Goal: Task Accomplishment & Management: Use online tool/utility

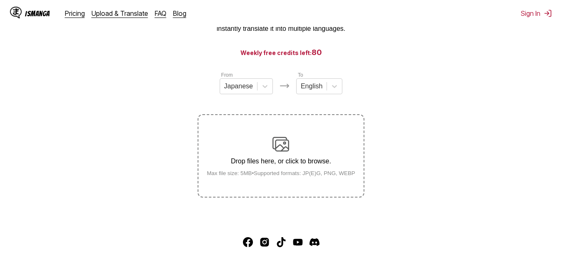
scroll to position [62, 0]
click at [263, 88] on icon at bounding box center [265, 86] width 5 height 3
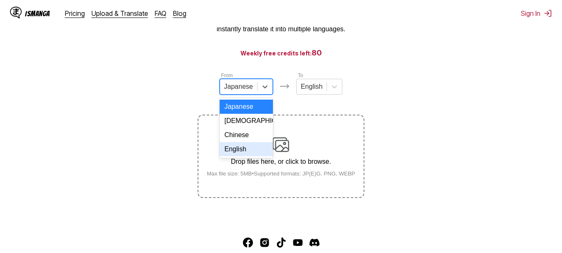
click at [244, 149] on div "English" at bounding box center [246, 149] width 53 height 14
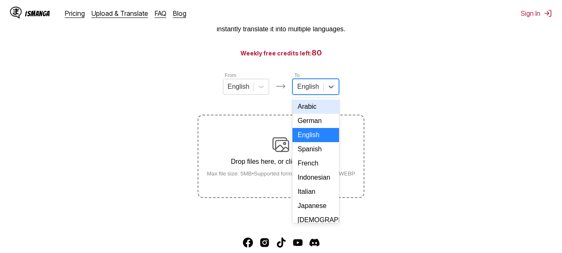
click at [309, 91] on div at bounding box center [308, 86] width 22 height 9
click at [301, 184] on div "Indonesian" at bounding box center [316, 177] width 46 height 14
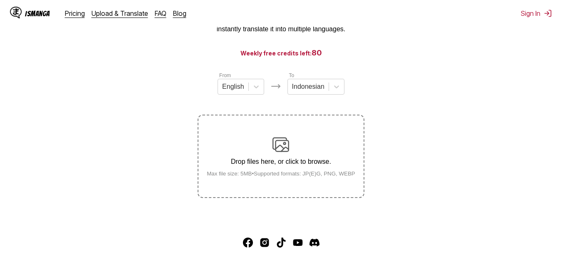
click at [278, 169] on div "Drop files here, or click to browse. Max file size: 5MB • Supported formats: JP…" at bounding box center [281, 156] width 162 height 40
click at [0, 0] on input "Drop files here, or click to browse. Max file size: 5MB • Supported formats: JP…" at bounding box center [0, 0] width 0 height 0
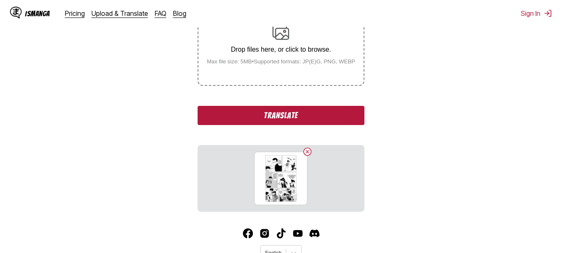
scroll to position [174, 0]
click at [315, 109] on button "Translate" at bounding box center [281, 114] width 166 height 19
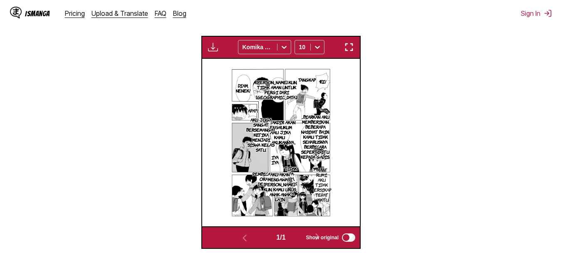
scroll to position [242, 0]
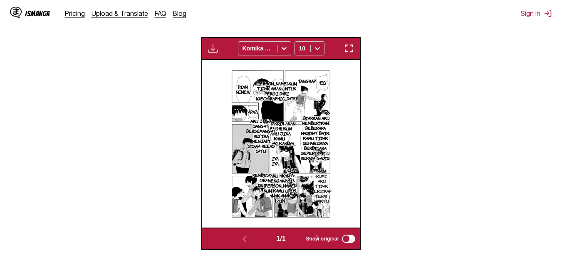
click at [349, 51] on img "button" at bounding box center [349, 48] width 10 height 10
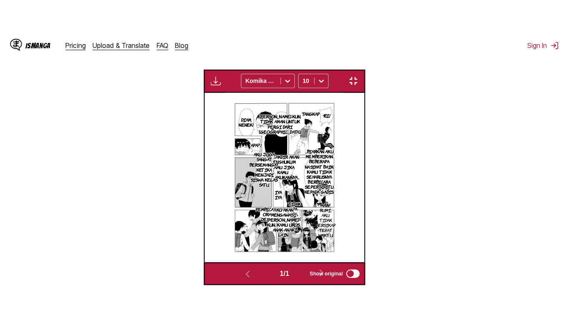
scroll to position [100, 0]
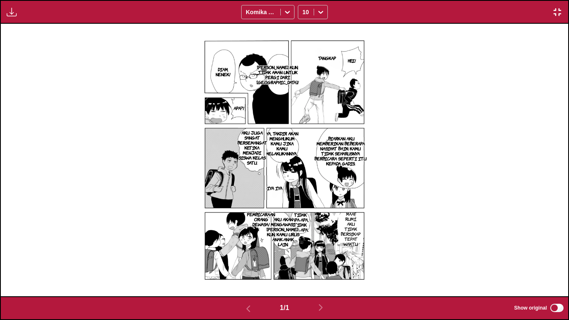
click at [559, 7] on img "button" at bounding box center [557, 12] width 10 height 10
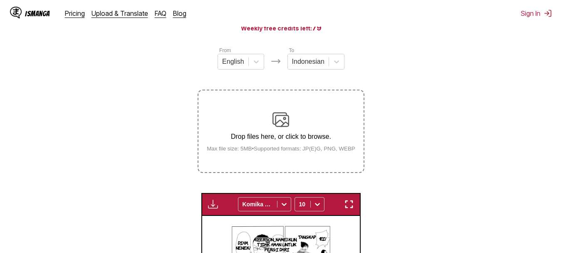
scroll to position [77, 0]
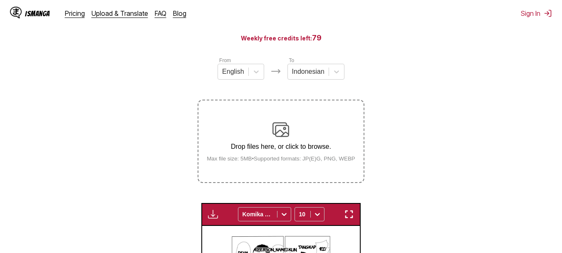
click at [285, 131] on img at bounding box center [281, 129] width 17 height 17
click at [0, 0] on input "Drop files here, or click to browse. Max file size: 5MB • Supported formats: JP…" at bounding box center [0, 0] width 0 height 0
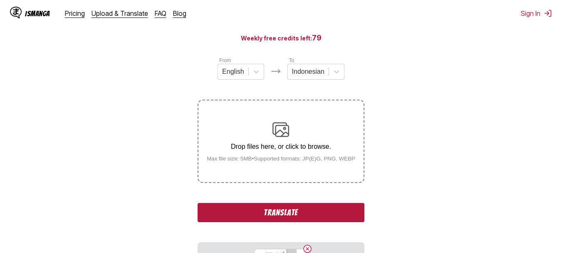
click at [278, 142] on div "Drop files here, or click to browse. Max file size: 5MB • Supported formats: JP…" at bounding box center [281, 141] width 162 height 40
click at [0, 0] on input "Drop files here, or click to browse. Max file size: 5MB • Supported formats: JP…" at bounding box center [0, 0] width 0 height 0
click at [276, 136] on img at bounding box center [281, 129] width 17 height 17
click at [0, 0] on input "Drop files here, or click to browse. Max file size: 5MB • Supported formats: JP…" at bounding box center [0, 0] width 0 height 0
click at [295, 129] on div "Drop files here, or click to browse. Max file size: 5MB • Supported formats: JP…" at bounding box center [281, 141] width 162 height 40
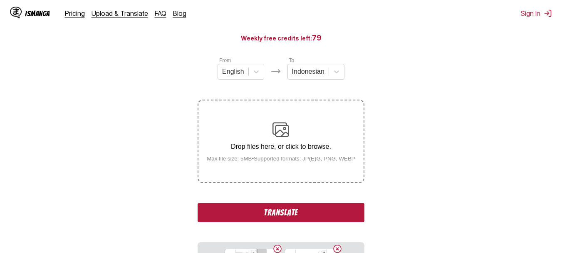
click at [0, 0] on input "Drop files here, or click to browse. Max file size: 5MB • Supported formats: JP…" at bounding box center [0, 0] width 0 height 0
click at [284, 150] on p "Drop files here, or click to browse." at bounding box center [281, 146] width 162 height 7
click at [0, 0] on input "Drop files here, or click to browse. Max file size: 5MB • Supported formats: JP…" at bounding box center [0, 0] width 0 height 0
click at [263, 137] on div "Drop files here, or click to browse. Max file size: 5MB • Supported formats: JP…" at bounding box center [281, 141] width 162 height 40
click at [0, 0] on input "Drop files here, or click to browse. Max file size: 5MB • Supported formats: JP…" at bounding box center [0, 0] width 0 height 0
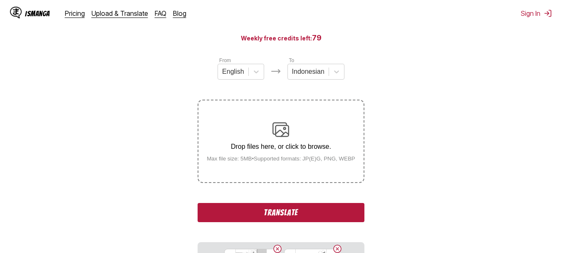
click at [290, 207] on button "Translate" at bounding box center [281, 212] width 166 height 19
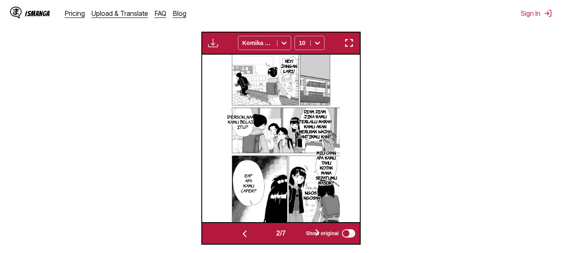
scroll to position [279, 0]
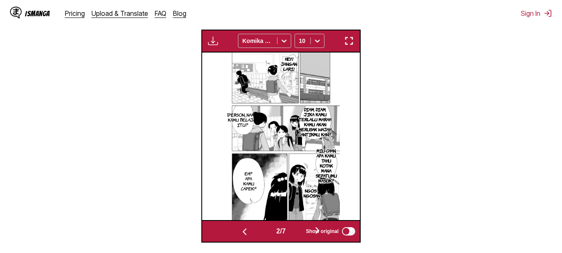
click at [318, 229] on span "Show original" at bounding box center [322, 231] width 33 height 6
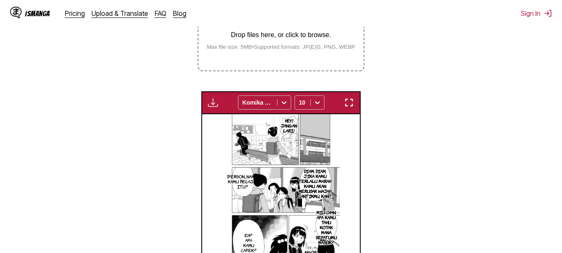
scroll to position [189, 0]
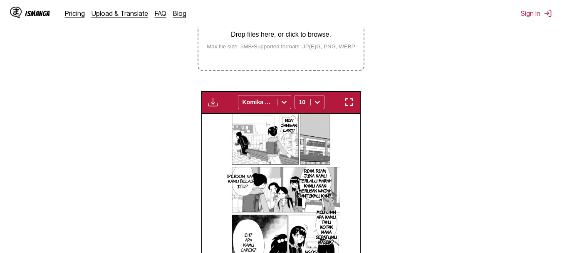
click at [343, 102] on button "button" at bounding box center [349, 102] width 15 height 11
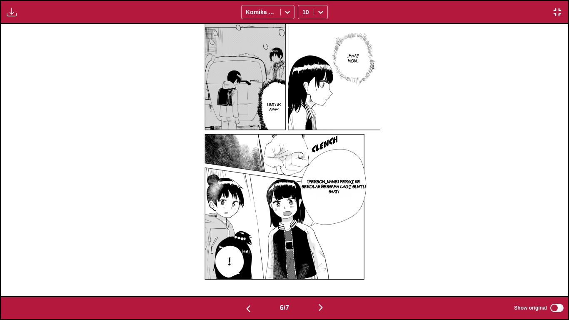
scroll to position [0, 3402]
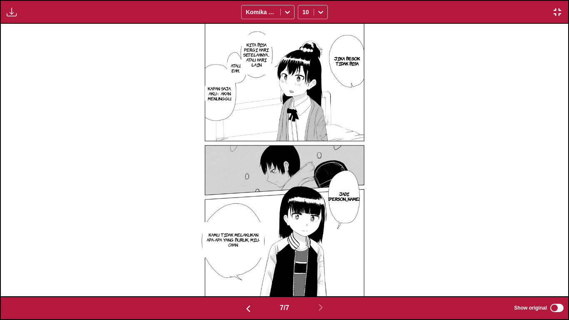
click at [556, 8] on img "button" at bounding box center [557, 12] width 10 height 10
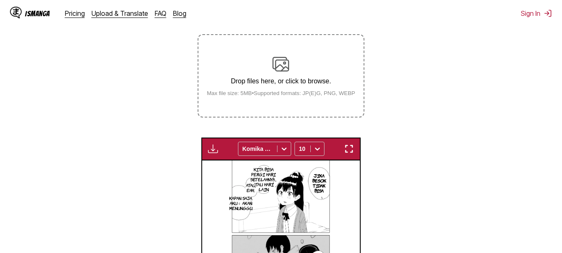
scroll to position [141, 0]
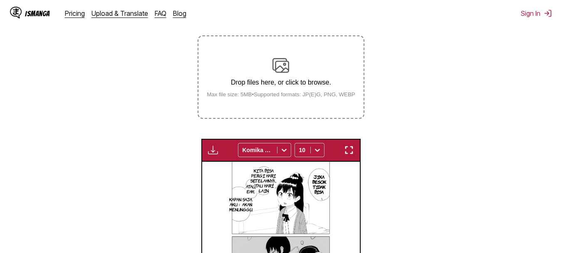
click at [264, 75] on div "Drop files here, or click to browse. Max file size: 5MB • Supported formats: JP…" at bounding box center [281, 77] width 162 height 40
click at [0, 0] on input "Drop files here, or click to browse. Max file size: 5MB • Supported formats: JP…" at bounding box center [0, 0] width 0 height 0
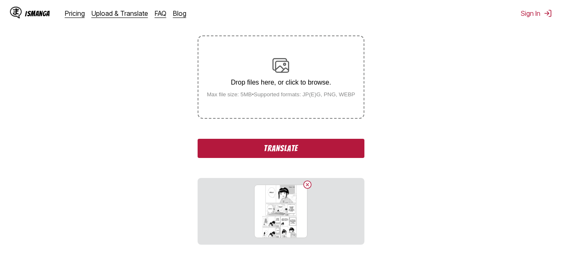
click at [291, 84] on p "Drop files here, or click to browse." at bounding box center [281, 82] width 162 height 7
click at [0, 0] on input "Drop files here, or click to browse. Max file size: 5MB • Supported formats: JP…" at bounding box center [0, 0] width 0 height 0
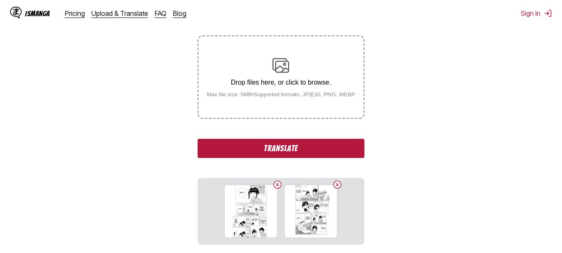
click at [278, 81] on p "Drop files here, or click to browse." at bounding box center [281, 82] width 162 height 7
click at [0, 0] on input "Drop files here, or click to browse. Max file size: 5MB • Supported formats: JP…" at bounding box center [0, 0] width 0 height 0
click at [281, 77] on div "Drop files here, or click to browse. Max file size: 5MB • Supported formats: JP…" at bounding box center [281, 77] width 162 height 40
click at [0, 0] on input "Drop files here, or click to browse. Max file size: 5MB • Supported formats: JP…" at bounding box center [0, 0] width 0 height 0
click at [300, 149] on button "Translate" at bounding box center [281, 148] width 166 height 19
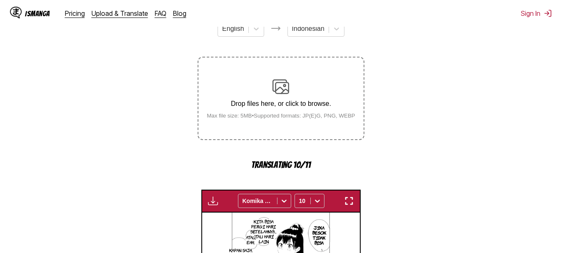
scroll to position [120, 0]
click at [346, 203] on img "button" at bounding box center [349, 200] width 10 height 10
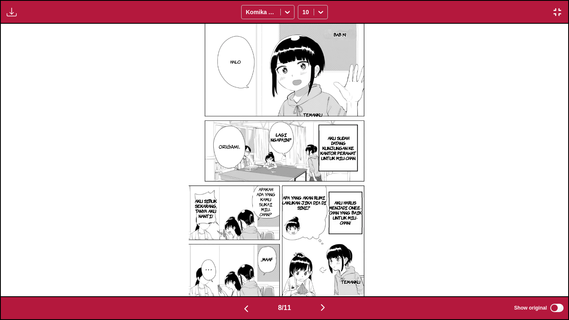
scroll to position [0, 4535]
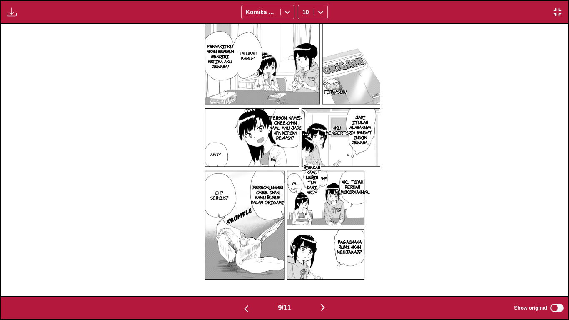
click at [318, 169] on p "BISAKAH KAMU LEBIH TUA DARI AKU?" at bounding box center [312, 179] width 20 height 33
click at [375, 175] on icon "close-tooltip" at bounding box center [373, 177] width 6 height 6
click at [323, 177] on p "EH?" at bounding box center [322, 178] width 11 height 8
click at [343, 179] on button "close-tooltip" at bounding box center [341, 181] width 13 height 13
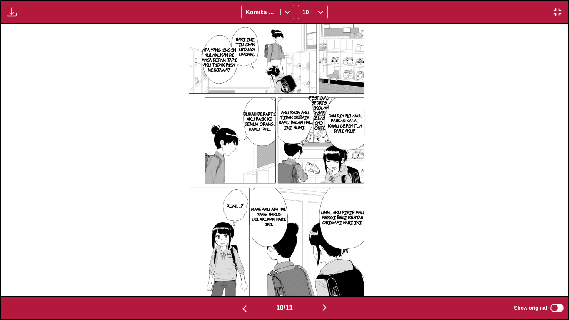
click at [251, 49] on p "HARI INI, MIU-CHAN BERTANYA KEPADAKU" at bounding box center [244, 46] width 27 height 23
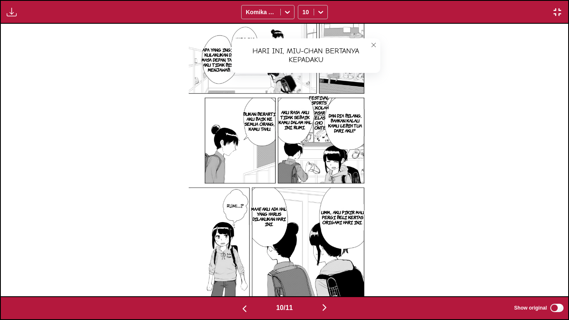
click at [372, 44] on icon "close-tooltip" at bounding box center [373, 44] width 4 height 4
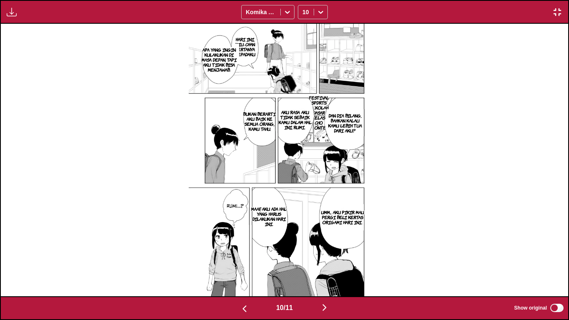
click at [322, 111] on p "Festival SPDRTS Sekolah Dasar Kelas Cho Conte" at bounding box center [318, 112] width 23 height 38
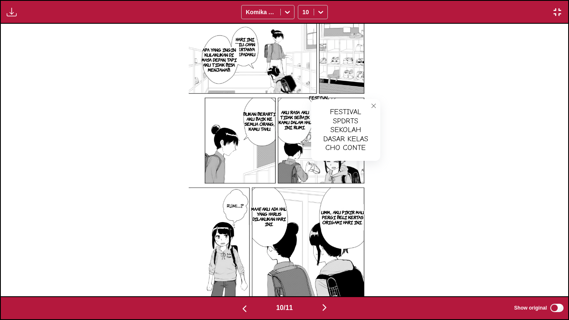
click at [372, 99] on img at bounding box center [284, 160] width 191 height 272
click at [373, 103] on icon "close-tooltip" at bounding box center [373, 106] width 6 height 6
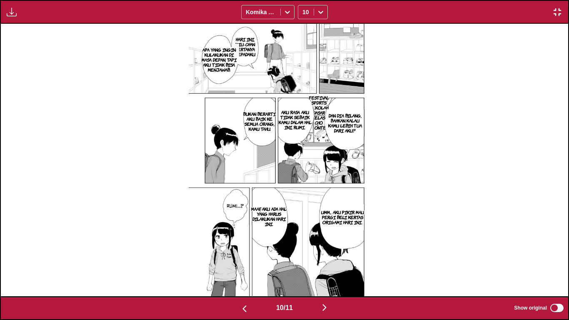
click at [557, 252] on div "10 / 11 Show original" at bounding box center [284, 308] width 569 height 24
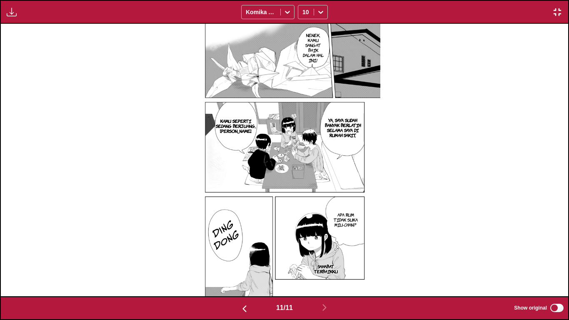
click at [560, 252] on label "Show original" at bounding box center [539, 307] width 51 height 11
click at [559, 8] on img "button" at bounding box center [557, 12] width 10 height 10
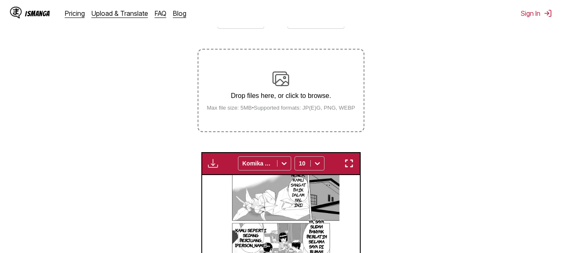
scroll to position [127, 0]
click at [285, 92] on div "Drop files here, or click to browse. Max file size: 5MB • Supported formats: JP…" at bounding box center [281, 91] width 162 height 40
click at [0, 0] on input "Drop files here, or click to browse. Max file size: 5MB • Supported formats: JP…" at bounding box center [0, 0] width 0 height 0
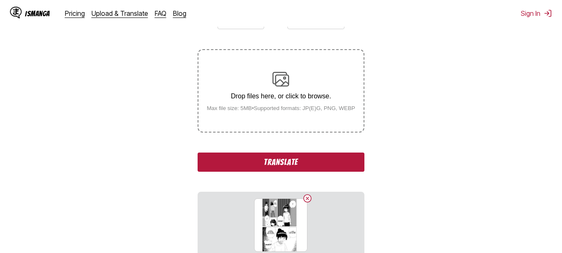
click at [288, 90] on div "Drop files here, or click to browse. Max file size: 5MB • Supported formats: JP…" at bounding box center [281, 91] width 162 height 40
click at [0, 0] on input "Drop files here, or click to browse. Max file size: 5MB • Supported formats: JP…" at bounding box center [0, 0] width 0 height 0
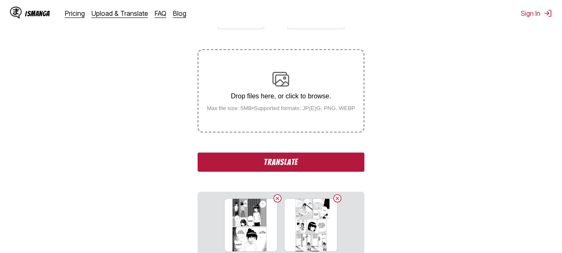
click at [276, 72] on img at bounding box center [281, 79] width 17 height 17
click at [0, 0] on input "Drop files here, or click to browse. Max file size: 5MB • Supported formats: JP…" at bounding box center [0, 0] width 0 height 0
click at [273, 87] on img at bounding box center [281, 79] width 17 height 17
click at [0, 0] on input "Drop files here, or click to browse. Max file size: 5MB • Supported formats: JP…" at bounding box center [0, 0] width 0 height 0
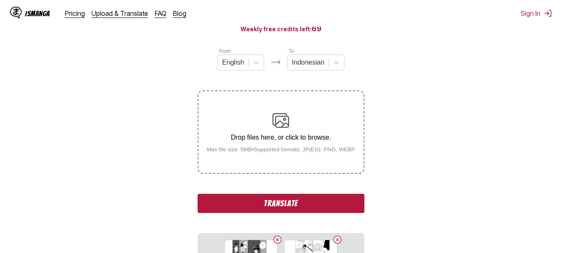
scroll to position [54, 0]
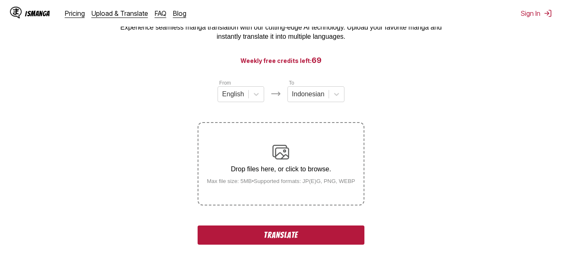
click at [258, 147] on div "Drop files here, or click to browse. Max file size: 5MB • Supported formats: JP…" at bounding box center [281, 164] width 162 height 40
click at [0, 0] on input "Drop files here, or click to browse. Max file size: 5MB • Supported formats: JP…" at bounding box center [0, 0] width 0 height 0
click at [284, 170] on p "Drop files here, or click to browse." at bounding box center [281, 168] width 162 height 7
click at [0, 0] on input "Drop files here, or click to browse. Max file size: 5MB • Supported formats: JP…" at bounding box center [0, 0] width 0 height 0
click at [282, 166] on div "Drop files here, or click to browse. Max file size: 5MB • Supported formats: JP…" at bounding box center [281, 164] width 162 height 40
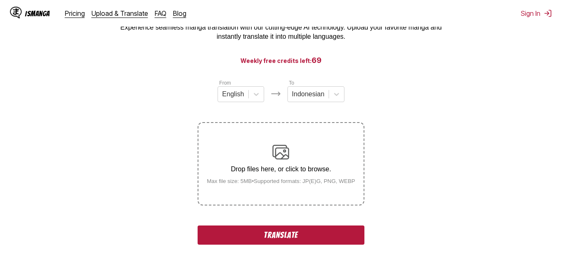
click at [0, 0] on input "Drop files here, or click to browse. Max file size: 5MB • Supported formats: JP…" at bounding box center [0, 0] width 0 height 0
click at [284, 158] on img at bounding box center [281, 152] width 17 height 17
click at [0, 0] on input "Drop files here, or click to browse. Max file size: 5MB • Supported formats: JP…" at bounding box center [0, 0] width 0 height 0
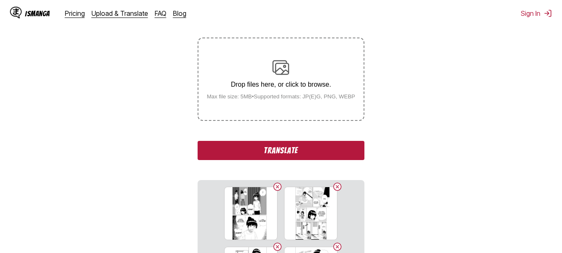
scroll to position [139, 0]
click at [266, 154] on button "Translate" at bounding box center [281, 149] width 166 height 19
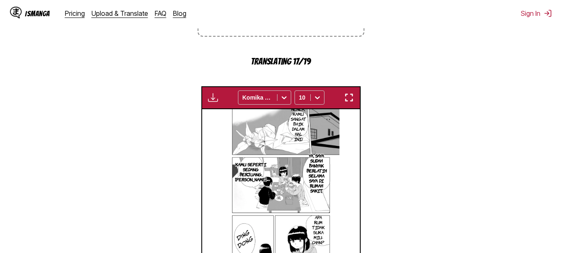
scroll to position [223, 0]
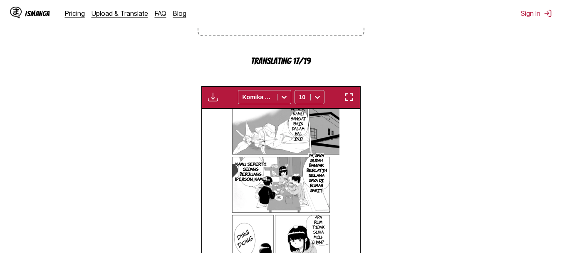
click at [348, 102] on img "button" at bounding box center [349, 97] width 10 height 10
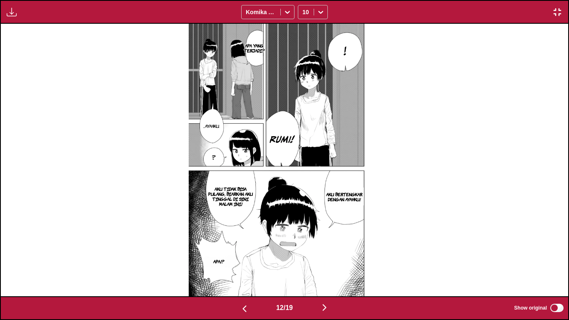
scroll to position [0, 6803]
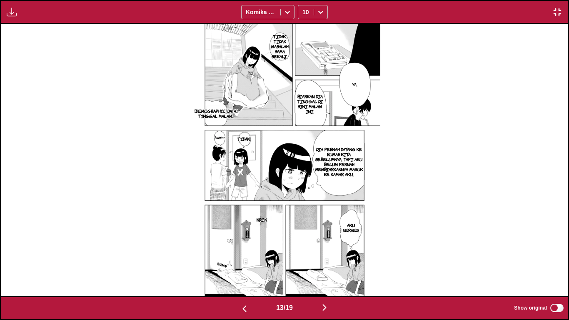
click at [559, 14] on img "button" at bounding box center [557, 12] width 10 height 10
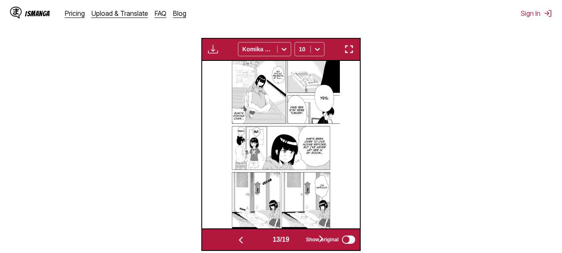
scroll to position [234, 0]
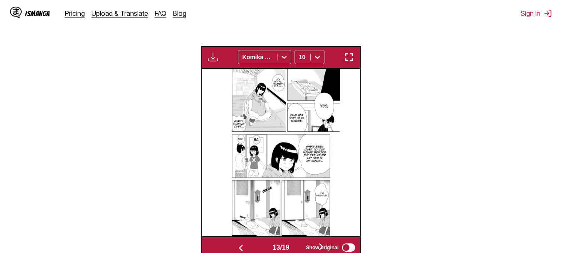
click at [343, 56] on button "button" at bounding box center [349, 57] width 15 height 11
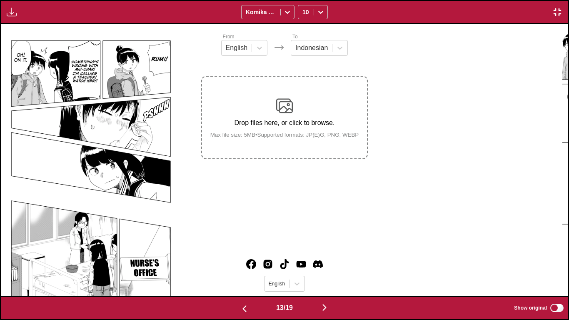
scroll to position [0, 6803]
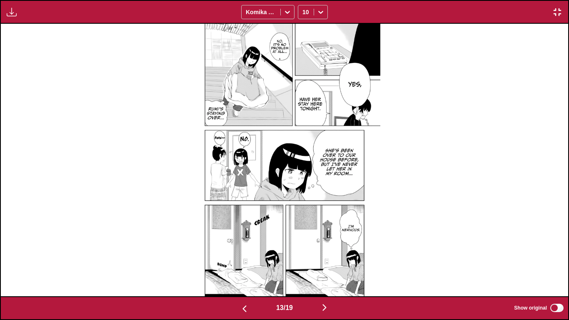
click at [560, 7] on img "button" at bounding box center [557, 12] width 10 height 10
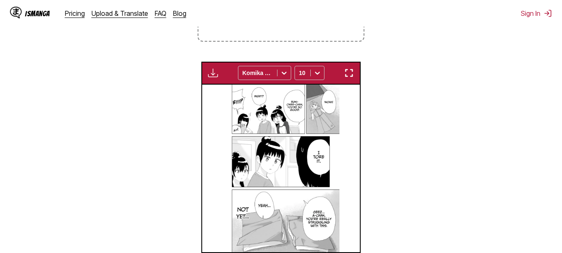
scroll to position [0, 1894]
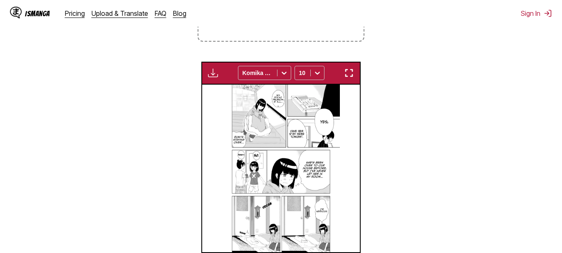
click at [352, 72] on img "button" at bounding box center [349, 73] width 10 height 10
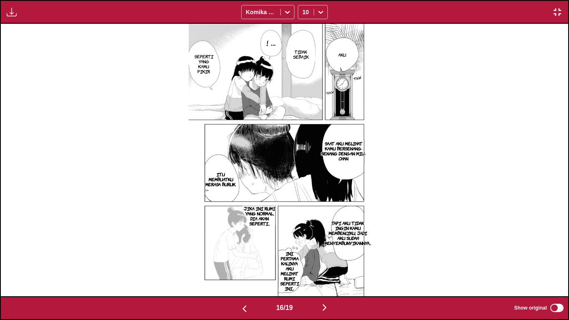
scroll to position [0, 9071]
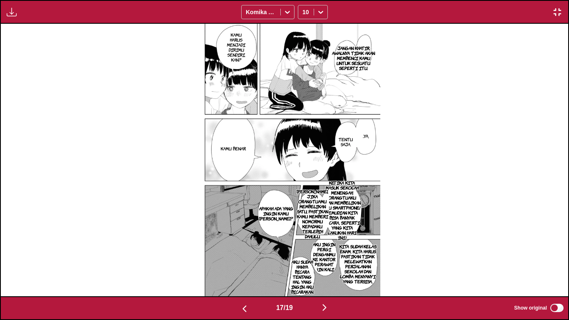
click at [365, 52] on p "JANGAN KHATIR, AWALNYA TIDAK AKAN MEMBENCI KAMU UNTUK SESUATU SEPERTI ITU." at bounding box center [353, 58] width 47 height 28
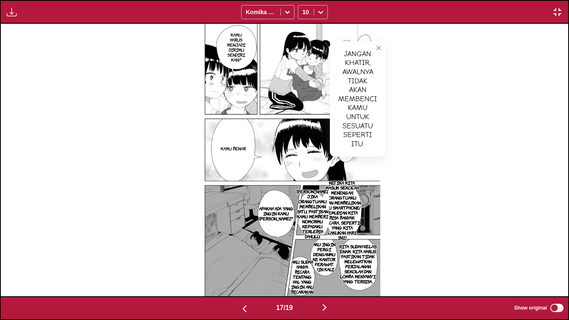
click at [379, 47] on icon "close-tooltip" at bounding box center [378, 48] width 6 height 6
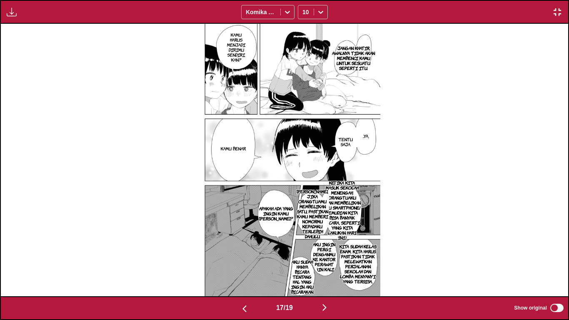
click at [343, 53] on p "JANGAN KHATIR, AWALNYA TIDAK AKAN MEMBENCI KAMU UNTUK SESUATU SEPERTI ITU." at bounding box center [353, 58] width 47 height 28
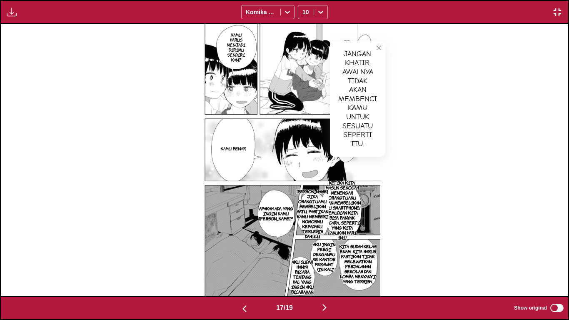
click at [379, 44] on button "close-tooltip" at bounding box center [378, 47] width 13 height 13
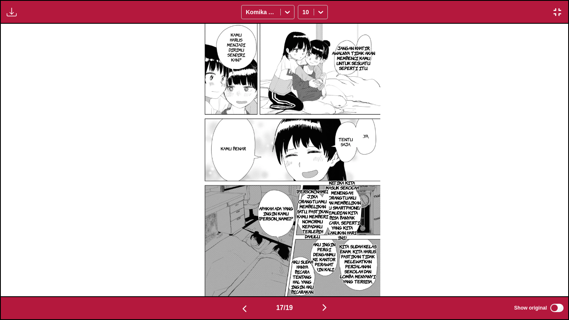
click at [368, 51] on p "JANGAN KHATIR, AWALNYA TIDAK AKAN MEMBENCI KAMU UNTUK SESUATU SEPERTI ITU." at bounding box center [353, 58] width 47 height 28
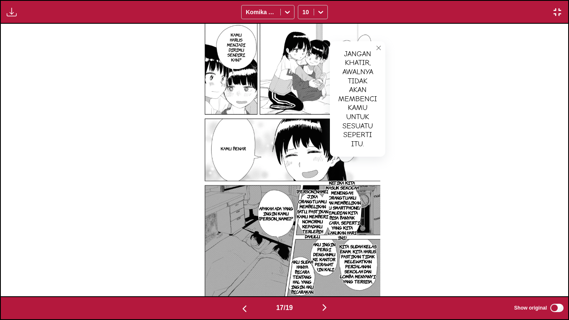
click at [378, 47] on icon "close-tooltip" at bounding box center [378, 48] width 6 height 6
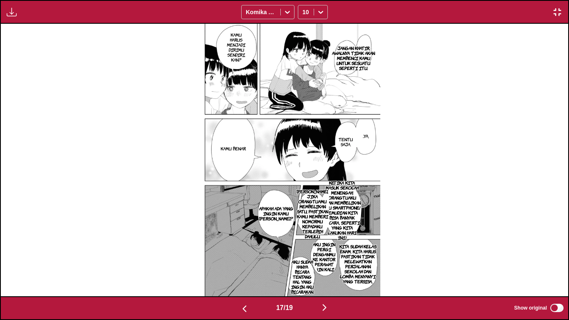
click at [555, 252] on label "Show original" at bounding box center [539, 307] width 51 height 11
click at [337, 54] on p "JANGAN KHATIR, AWALNYA TIDAK AKAN MEMBENCI KAMU UNTUK SESUATU SEPERTI ITU." at bounding box center [353, 58] width 47 height 28
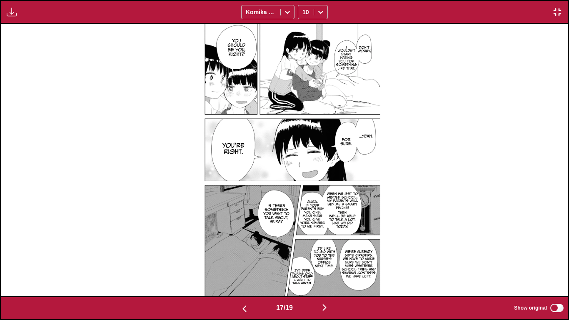
click at [557, 252] on label "Show original" at bounding box center [539, 307] width 51 height 11
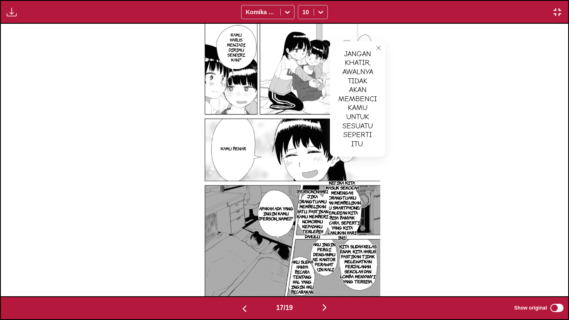
click at [378, 48] on icon "close-tooltip" at bounding box center [378, 48] width 6 height 6
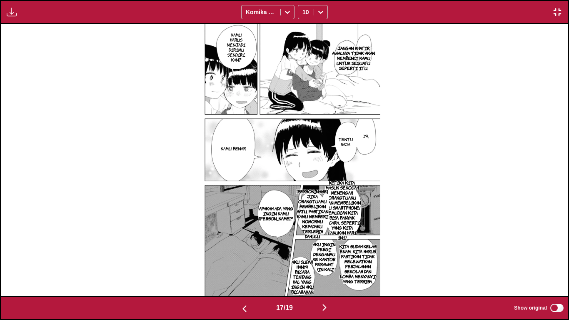
click at [350, 199] on p "KETIKA KITA MASUK SEKOLAH MENENGAH, ORANGTUAKU AKAN MEMBELIKAN AKU SMARTPHONE! …" at bounding box center [342, 209] width 42 height 63
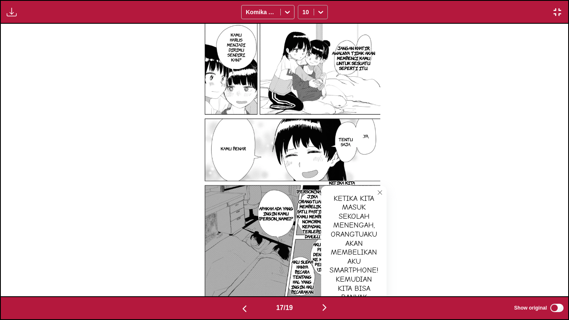
click at [314, 10] on div at bounding box center [320, 11] width 13 height 13
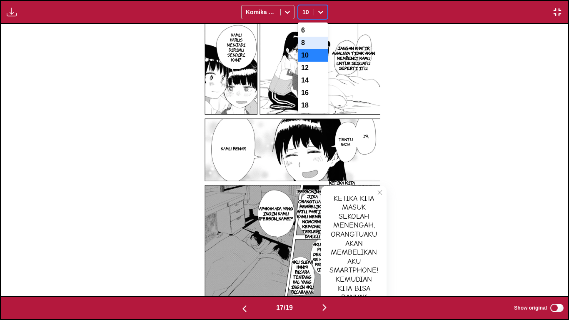
click at [306, 47] on div "8" at bounding box center [313, 43] width 30 height 12
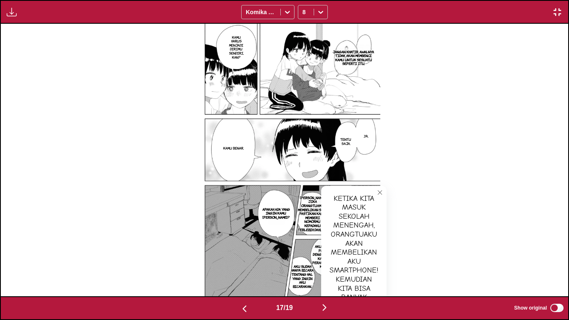
click at [376, 192] on button "close-tooltip" at bounding box center [379, 192] width 13 height 13
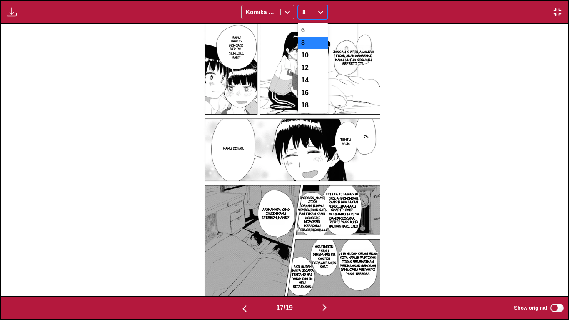
click at [318, 10] on icon at bounding box center [320, 12] width 8 height 8
click at [309, 30] on div "6" at bounding box center [313, 30] width 30 height 12
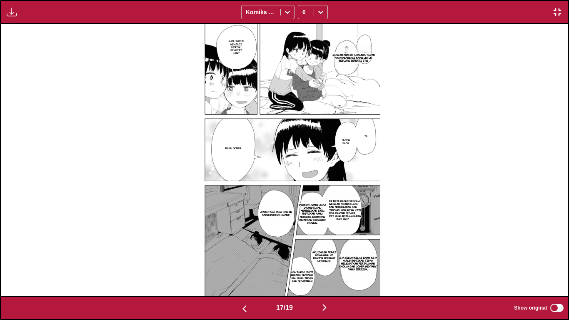
click at [353, 214] on p "KETIKA KITA MASUK SEKOLAH MENENGAH, ORANGTUAKU AKAN MEMBELIKAN AKU SMARTPHONE! …" at bounding box center [342, 210] width 42 height 24
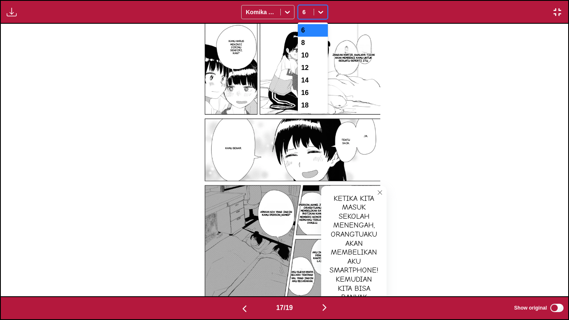
click at [317, 10] on icon at bounding box center [320, 12] width 8 height 8
click at [305, 107] on div "18" at bounding box center [313, 105] width 30 height 12
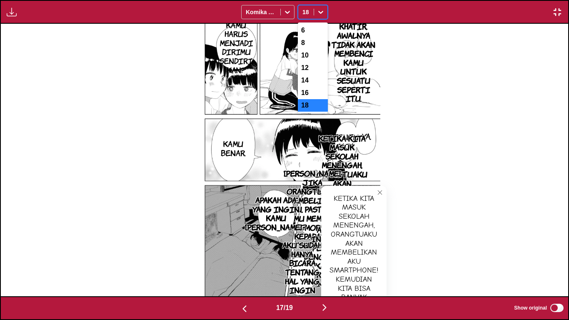
click at [319, 10] on icon at bounding box center [320, 12] width 8 height 8
click at [308, 54] on div "10" at bounding box center [313, 55] width 30 height 12
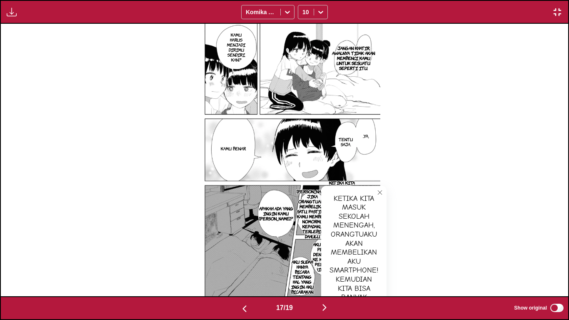
click at [419, 248] on div "KAMU HARUS MENJADI DIRIMU SENDIRI, KAN? JANGAN KHATIR, AWALNYA TIDAK AKAN MEMBE…" at bounding box center [284, 160] width 567 height 272
click at [383, 193] on icon "close-tooltip" at bounding box center [380, 192] width 6 height 6
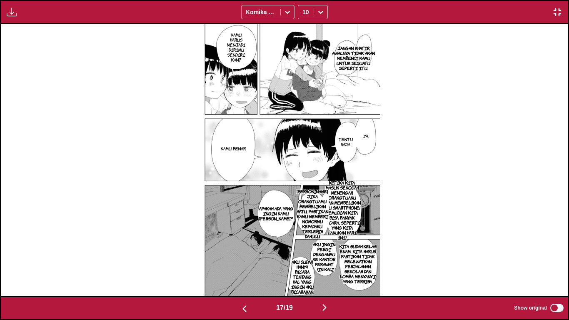
click at [324, 252] on p "AKU INGIN PERGI DENGANMU KE KANTOR PERAWAT LAIN KALI." at bounding box center [324, 256] width 30 height 33
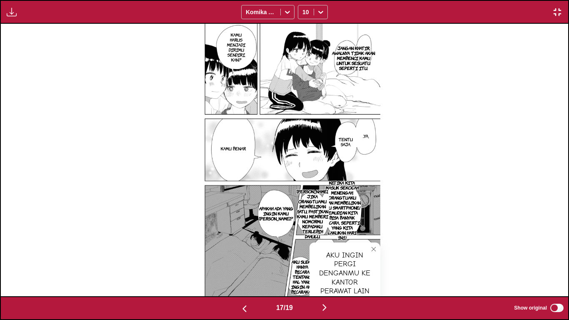
click at [370, 246] on button "close-tooltip" at bounding box center [373, 248] width 13 height 13
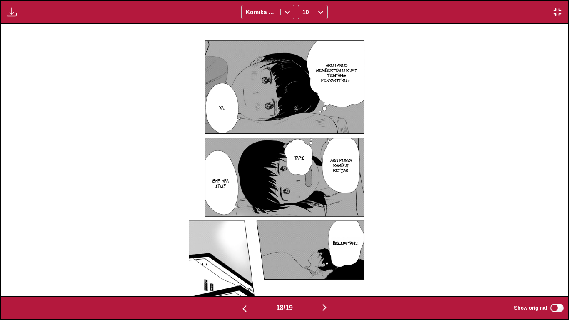
scroll to position [0, 10205]
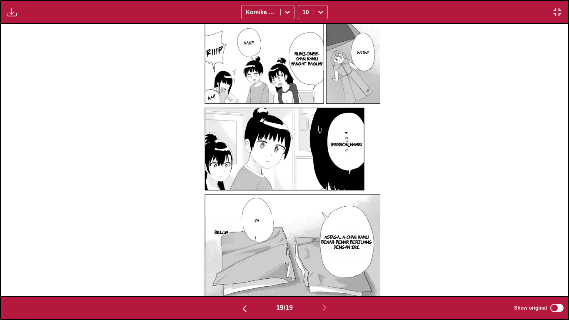
click at [554, 7] on img "button" at bounding box center [557, 12] width 10 height 10
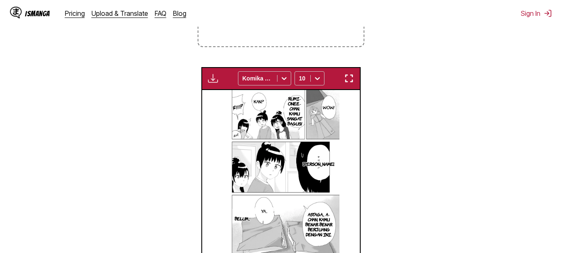
scroll to position [0, 0]
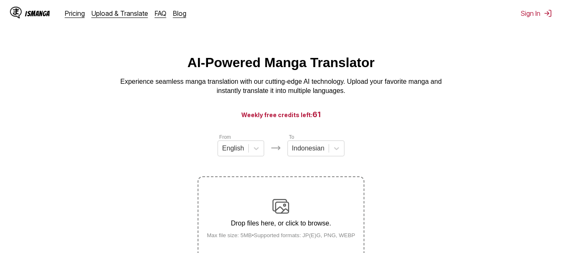
click at [283, 195] on label "Drop files here, or click to browse. Max file size: 5MB • Supported formats: JP…" at bounding box center [281, 218] width 165 height 82
click at [0, 0] on input "Drop files here, or click to browse. Max file size: 5MB • Supported formats: JP…" at bounding box center [0, 0] width 0 height 0
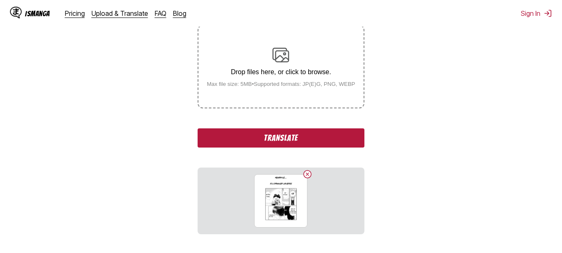
scroll to position [163, 0]
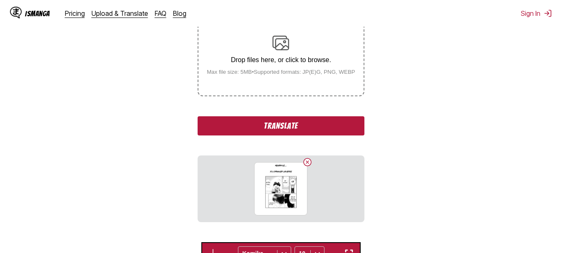
click at [295, 133] on button "Translate" at bounding box center [281, 125] width 166 height 19
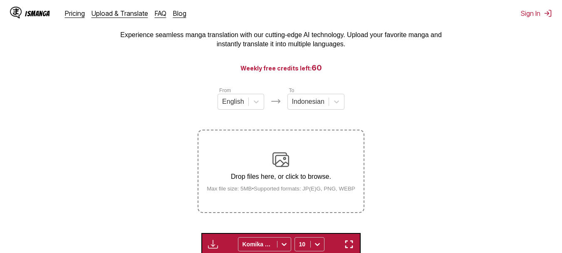
scroll to position [46, 0]
click at [271, 154] on div "Drop files here, or click to browse. Max file size: 5MB • Supported formats: JP…" at bounding box center [281, 172] width 162 height 40
click at [0, 0] on input "Drop files here, or click to browse. Max file size: 5MB • Supported formats: JP…" at bounding box center [0, 0] width 0 height 0
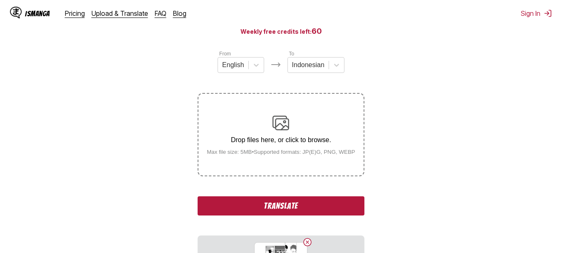
scroll to position [84, 0]
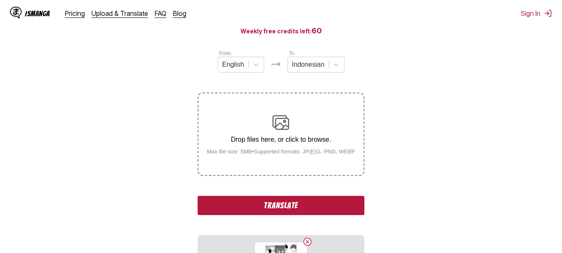
click at [281, 143] on p "Drop files here, or click to browse." at bounding box center [281, 139] width 162 height 7
click at [0, 0] on input "Drop files here, or click to browse. Max file size: 5MB • Supported formats: JP…" at bounding box center [0, 0] width 0 height 0
click at [298, 143] on p "Drop files here, or click to browse." at bounding box center [281, 139] width 162 height 7
click at [0, 0] on input "Drop files here, or click to browse. Max file size: 5MB • Supported formats: JP…" at bounding box center [0, 0] width 0 height 0
click at [288, 139] on p "Drop files here, or click to browse." at bounding box center [281, 139] width 162 height 7
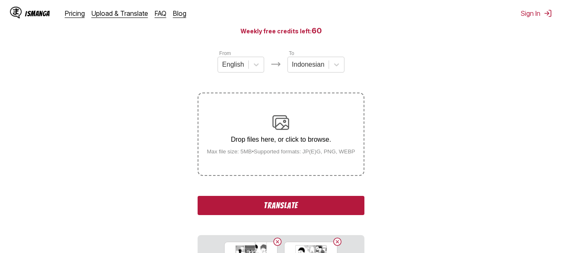
click at [0, 0] on input "Drop files here, or click to browse. Max file size: 5MB • Supported formats: JP…" at bounding box center [0, 0] width 0 height 0
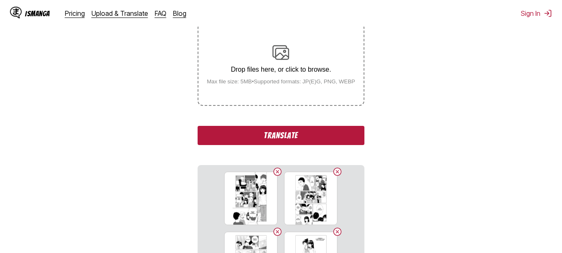
scroll to position [141, 0]
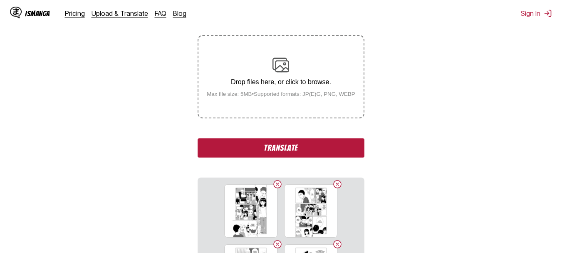
click at [281, 68] on img at bounding box center [281, 65] width 17 height 17
click at [0, 0] on input "Drop files here, or click to browse. Max file size: 5MB • Supported formats: JP…" at bounding box center [0, 0] width 0 height 0
click at [276, 71] on img at bounding box center [281, 65] width 17 height 17
click at [0, 0] on input "Drop files here, or click to browse. Max file size: 5MB • Supported formats: JP…" at bounding box center [0, 0] width 0 height 0
click at [297, 67] on div "Drop files here, or click to browse. Max file size: 5MB • Supported formats: JP…" at bounding box center [281, 77] width 162 height 40
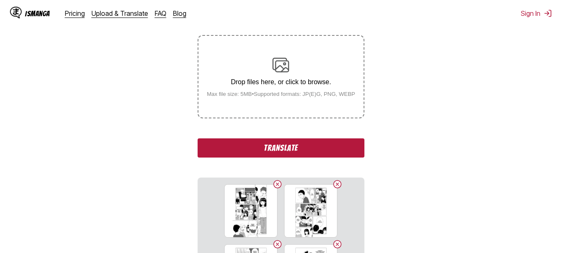
click at [0, 0] on input "Drop files here, or click to browse. Max file size: 5MB • Supported formats: JP…" at bounding box center [0, 0] width 0 height 0
click at [285, 73] on img at bounding box center [281, 65] width 17 height 17
click at [0, 0] on input "Drop files here, or click to browse. Max file size: 5MB • Supported formats: JP…" at bounding box center [0, 0] width 0 height 0
click at [319, 149] on button "Translate" at bounding box center [281, 147] width 166 height 19
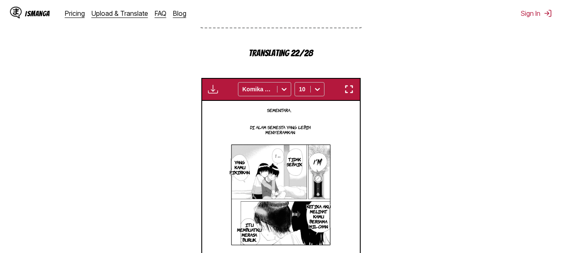
scroll to position [231, 0]
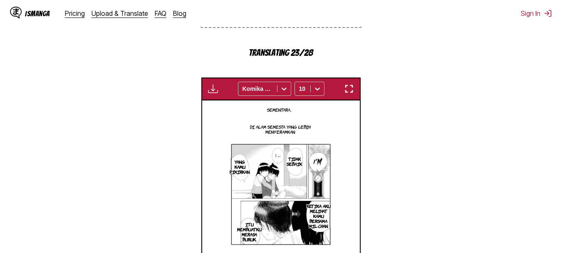
click at [355, 91] on button "button" at bounding box center [349, 88] width 15 height 11
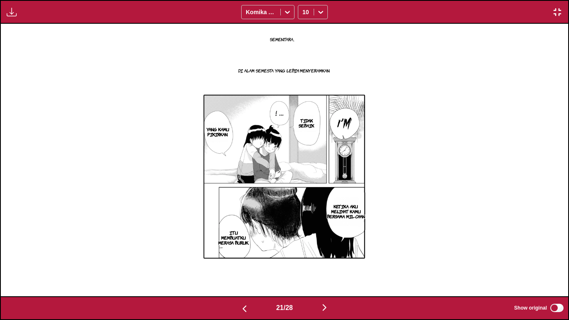
scroll to position [0, 11339]
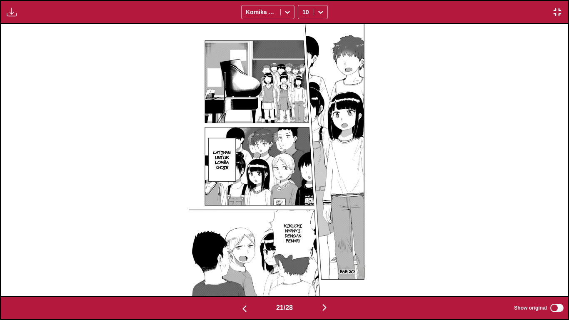
click at [562, 252] on label "Show original" at bounding box center [539, 307] width 51 height 11
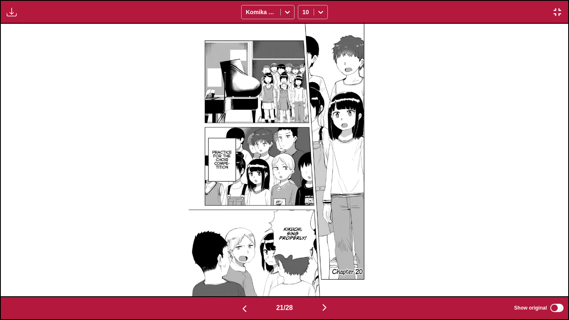
click at [562, 252] on label "Show original" at bounding box center [539, 307] width 51 height 11
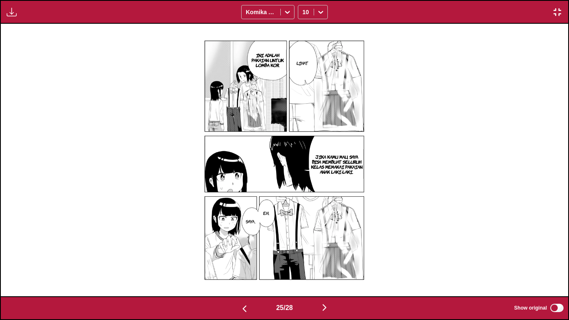
scroll to position [0, 14173]
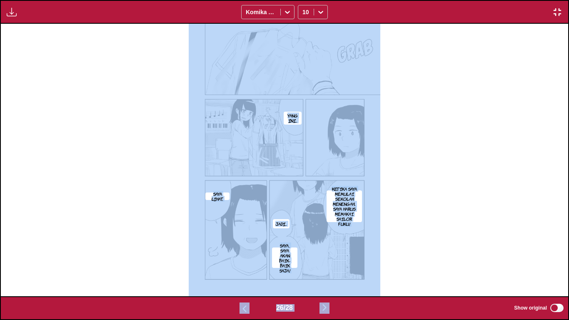
click at [556, 252] on div "Available for premium users only Komika Axis 10 HEI! TANGKAP DAIGO-KUN, TIDAK A…" at bounding box center [284, 160] width 569 height 320
click at [539, 252] on div "YANG INI... SAYA LIHAT.. KETIKA SAYA MEMULAI SEKOLAH MENENGAH... SAYA HARUS MEM…" at bounding box center [284, 160] width 567 height 272
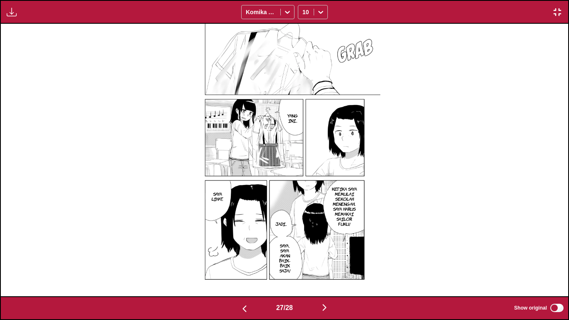
scroll to position [0, 14740]
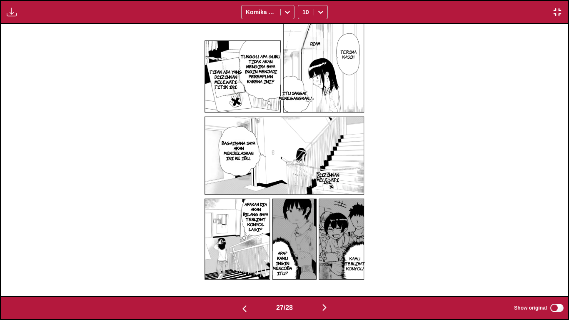
click at [556, 252] on label "Show original" at bounding box center [539, 307] width 51 height 11
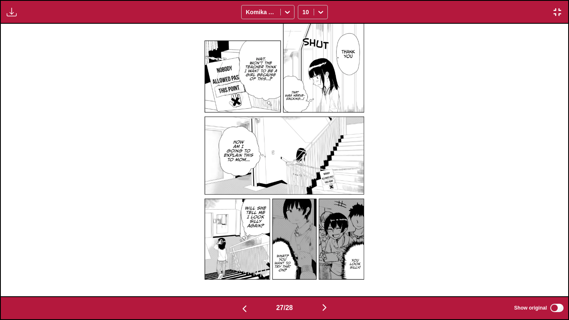
click at [556, 252] on label "Show original" at bounding box center [539, 307] width 51 height 11
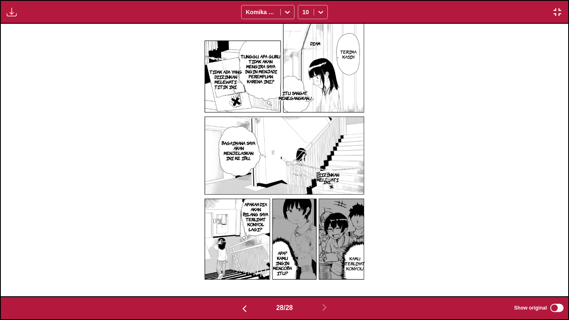
scroll to position [0, 15307]
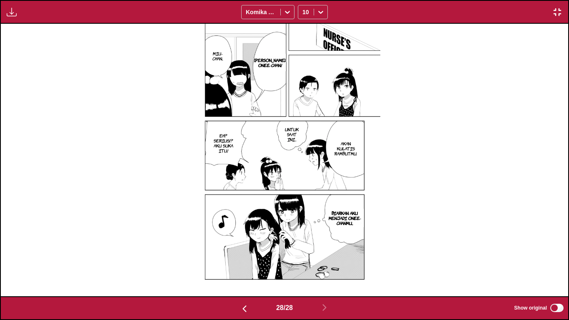
click at [556, 13] on img "button" at bounding box center [557, 12] width 10 height 10
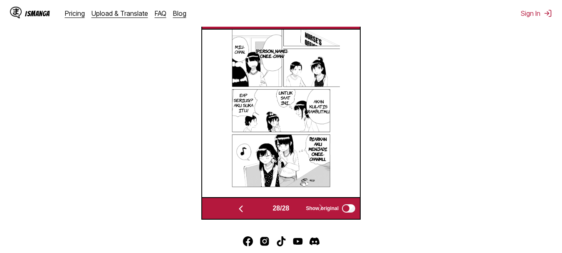
scroll to position [276, 0]
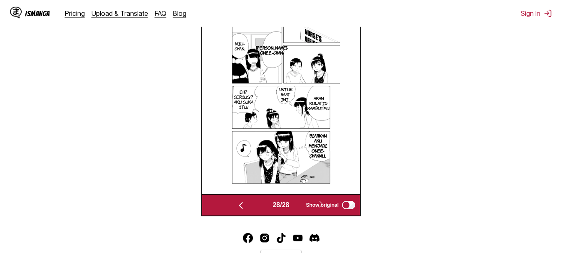
click at [293, 105] on img at bounding box center [281, 109] width 118 height 167
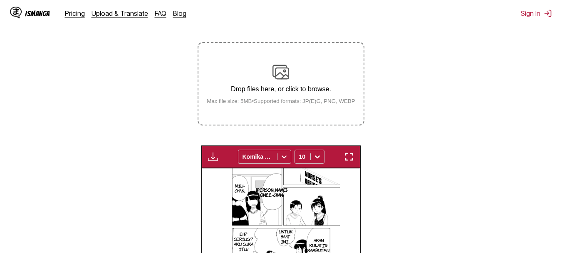
scroll to position [132, 0]
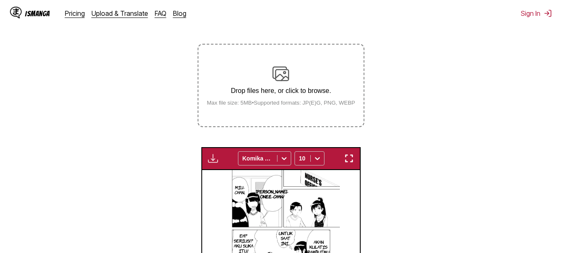
click at [288, 90] on p "Drop files here, or click to browse." at bounding box center [281, 90] width 162 height 7
click at [0, 0] on input "Drop files here, or click to browse. Max file size: 5MB • Supported formats: JP…" at bounding box center [0, 0] width 0 height 0
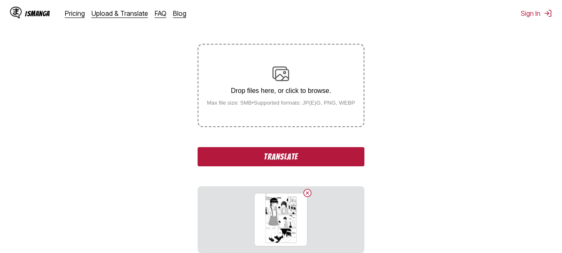
click at [275, 80] on img at bounding box center [281, 73] width 17 height 17
click at [0, 0] on input "Drop files here, or click to browse. Max file size: 5MB • Supported formats: JP…" at bounding box center [0, 0] width 0 height 0
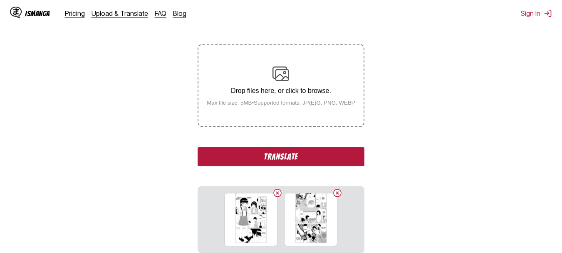
click at [288, 84] on div "Drop files here, or click to browse. Max file size: 5MB • Supported formats: JP…" at bounding box center [281, 85] width 162 height 40
click at [0, 0] on input "Drop files here, or click to browse. Max file size: 5MB • Supported formats: JP…" at bounding box center [0, 0] width 0 height 0
click at [300, 90] on p "Drop files here, or click to browse." at bounding box center [281, 90] width 162 height 7
click at [0, 0] on input "Drop files here, or click to browse. Max file size: 5MB • Supported formats: JP…" at bounding box center [0, 0] width 0 height 0
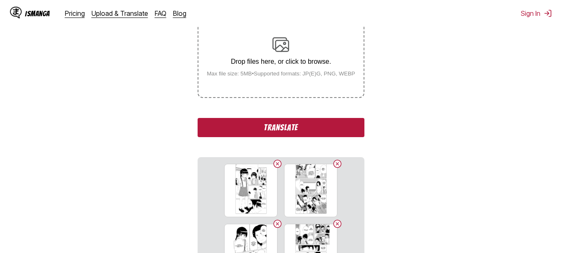
scroll to position [161, 0]
click at [286, 60] on p "Drop files here, or click to browse." at bounding box center [281, 61] width 162 height 7
click at [0, 0] on input "Drop files here, or click to browse. Max file size: 5MB • Supported formats: JP…" at bounding box center [0, 0] width 0 height 0
click at [276, 49] on img at bounding box center [281, 45] width 17 height 17
click at [0, 0] on input "Drop files here, or click to browse. Max file size: 5MB • Supported formats: JP…" at bounding box center [0, 0] width 0 height 0
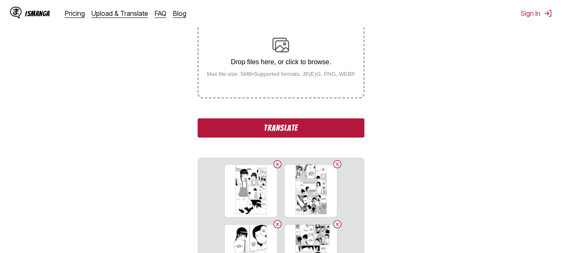
click at [285, 59] on div "Drop files here, or click to browse. Max file size: 5MB • Supported formats: JP…" at bounding box center [281, 57] width 162 height 40
click at [0, 0] on input "Drop files here, or click to browse. Max file size: 5MB • Supported formats: JP…" at bounding box center [0, 0] width 0 height 0
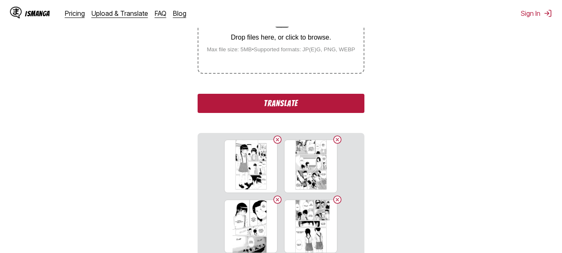
scroll to position [185, 0]
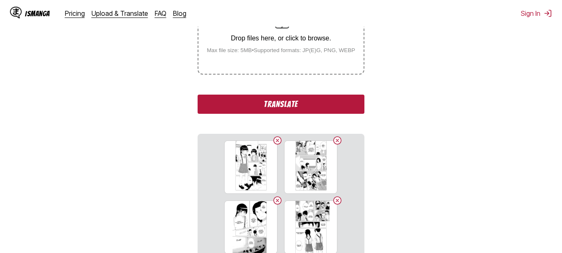
click at [271, 105] on button "Translate" at bounding box center [281, 103] width 166 height 19
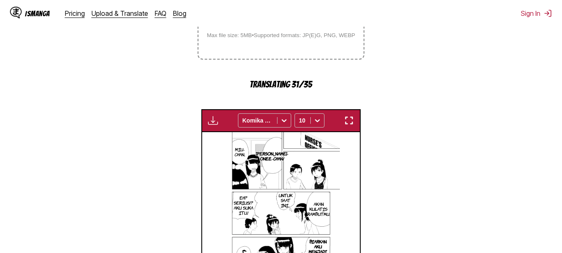
scroll to position [202, 0]
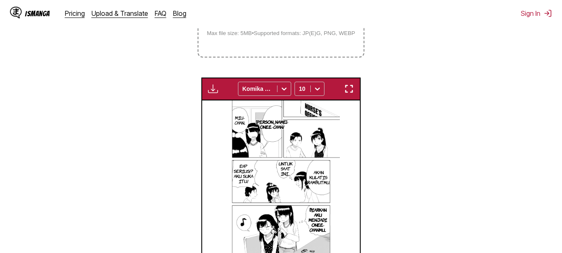
click at [271, 43] on label "Drop files here, or click to browse. Max file size: 5MB • Supported formats: JP…" at bounding box center [281, 16] width 165 height 82
click at [0, 0] on input "Drop files here, or click to browse. Max file size: 5MB • Supported formats: JP…" at bounding box center [0, 0] width 0 height 0
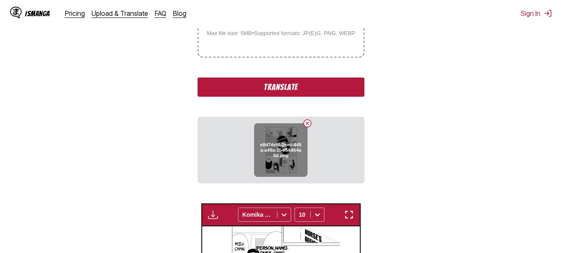
click at [308, 124] on button "Delete image" at bounding box center [308, 123] width 10 height 10
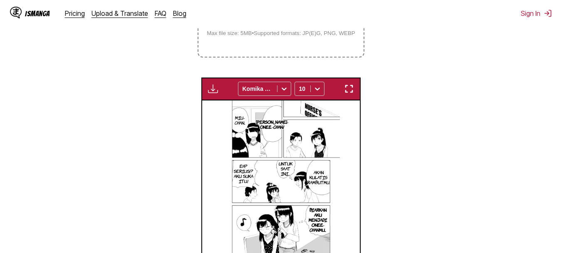
click at [281, 45] on label "Drop files here, or click to browse. Max file size: 5MB • Supported formats: JP…" at bounding box center [281, 16] width 165 height 82
click at [0, 0] on input "Drop files here, or click to browse. Max file size: 5MB • Supported formats: JP…" at bounding box center [0, 0] width 0 height 0
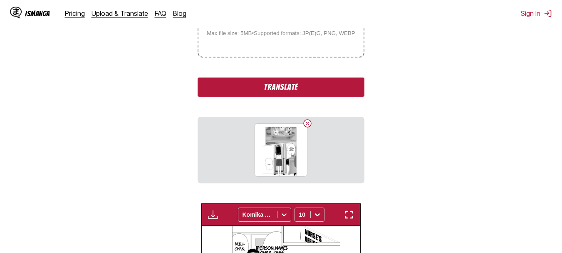
click at [256, 53] on label "Drop files here, or click to browse. Max file size: 5MB • Supported formats: JP…" at bounding box center [281, 16] width 165 height 82
click at [0, 0] on input "Drop files here, or click to browse. Max file size: 5MB • Supported formats: JP…" at bounding box center [0, 0] width 0 height 0
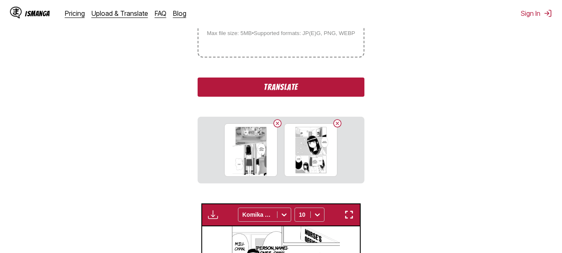
click at [263, 36] on small "Max file size: 5MB • Supported formats: JP(E)G, PNG, WEBP" at bounding box center [281, 33] width 162 height 6
click at [0, 0] on input "Drop files here, or click to browse. Max file size: 5MB • Supported formats: JP…" at bounding box center [0, 0] width 0 height 0
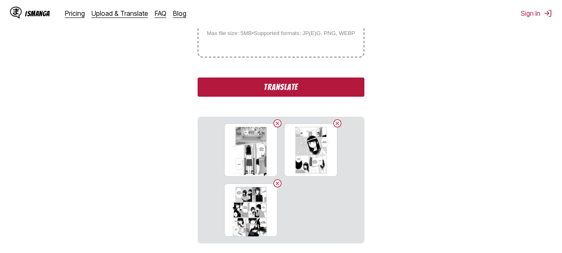
click at [235, 45] on label "Drop files here, or click to browse. Max file size: 5MB • Supported formats: JP…" at bounding box center [281, 16] width 165 height 82
click at [0, 0] on input "Drop files here, or click to browse. Max file size: 5MB • Supported formats: JP…" at bounding box center [0, 0] width 0 height 0
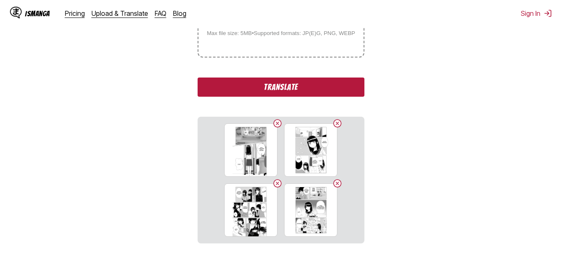
click at [219, 90] on button "Translate" at bounding box center [281, 86] width 166 height 19
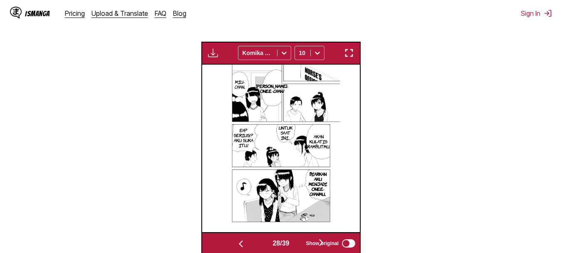
scroll to position [269, 0]
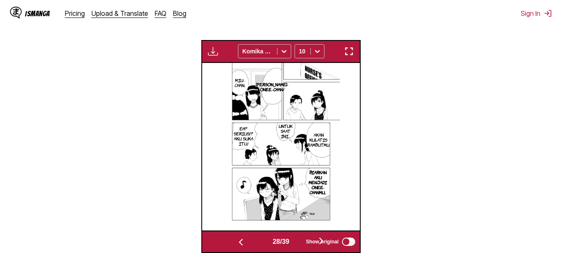
click at [348, 52] on img "button" at bounding box center [349, 51] width 10 height 10
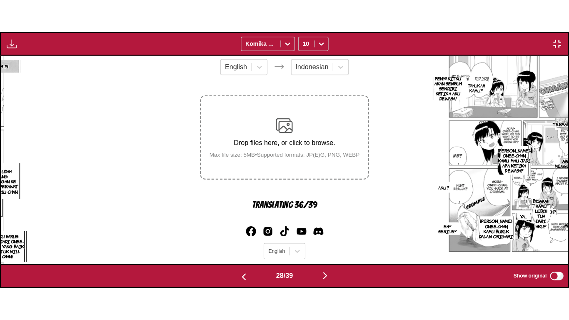
scroll to position [0, 15307]
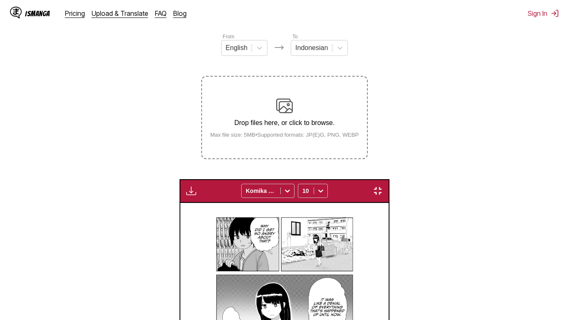
scroll to position [0, 18142]
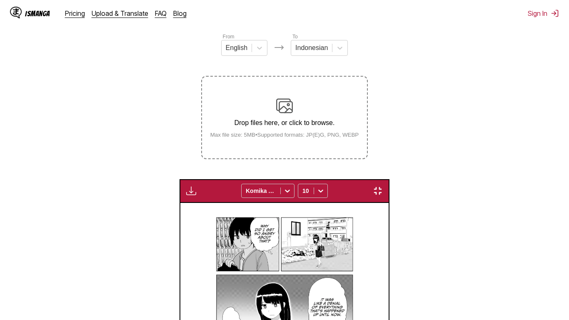
scroll to position [0, 20976]
click at [383, 186] on img "button" at bounding box center [378, 191] width 10 height 10
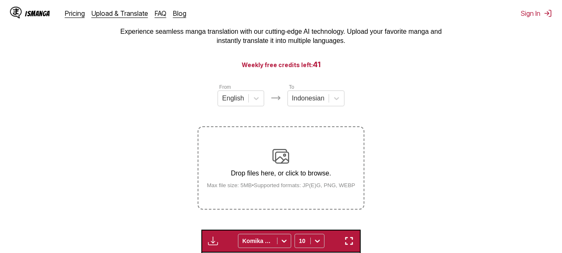
scroll to position [50, 0]
click at [310, 155] on div "Drop files here, or click to browse. Max file size: 5MB • Supported formats: JP…" at bounding box center [281, 168] width 162 height 40
click at [0, 0] on input "Drop files here, or click to browse. Max file size: 5MB • Supported formats: JP…" at bounding box center [0, 0] width 0 height 0
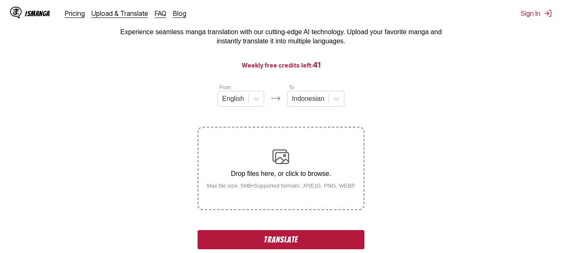
click at [284, 154] on img at bounding box center [281, 156] width 17 height 17
click at [0, 0] on input "Drop files here, or click to browse. Max file size: 5MB • Supported formats: JP…" at bounding box center [0, 0] width 0 height 0
click at [287, 167] on div "Drop files here, or click to browse. Max file size: 5MB • Supported formats: JP…" at bounding box center [281, 168] width 162 height 40
click at [0, 0] on input "Drop files here, or click to browse. Max file size: 5MB • Supported formats: JP…" at bounding box center [0, 0] width 0 height 0
click at [265, 153] on div "Drop files here, or click to browse. Max file size: 5MB • Supported formats: JP…" at bounding box center [281, 168] width 162 height 40
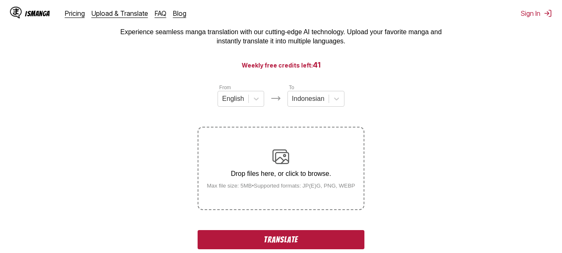
click at [0, 0] on input "Drop files here, or click to browse. Max file size: 5MB • Supported formats: JP…" at bounding box center [0, 0] width 0 height 0
click at [295, 140] on label "Drop files here, or click to browse. Max file size: 5MB • Supported formats: JP…" at bounding box center [281, 168] width 165 height 82
click at [0, 0] on input "Drop files here, or click to browse. Max file size: 5MB • Supported formats: JP…" at bounding box center [0, 0] width 0 height 0
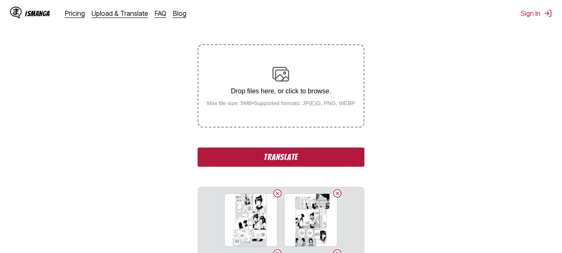
scroll to position [98, 0]
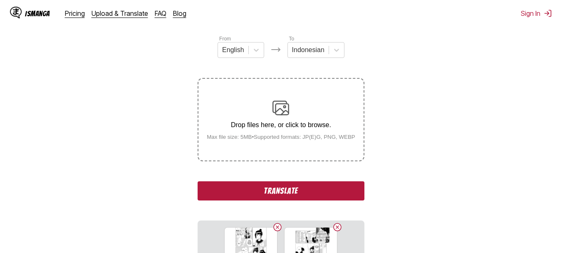
click at [298, 115] on div "Drop files here, or click to browse. Max file size: 5MB • Supported formats: JP…" at bounding box center [281, 119] width 162 height 40
click at [0, 0] on input "Drop files here, or click to browse. Max file size: 5MB • Supported formats: JP…" at bounding box center [0, 0] width 0 height 0
click at [271, 115] on div "Drop files here, or click to browse. Max file size: 5MB • Supported formats: JP…" at bounding box center [281, 119] width 162 height 40
click at [0, 0] on input "Drop files here, or click to browse. Max file size: 5MB • Supported formats: JP…" at bounding box center [0, 0] width 0 height 0
click at [266, 114] on div "Drop files here, or click to browse. Max file size: 5MB • Supported formats: JP…" at bounding box center [281, 119] width 162 height 40
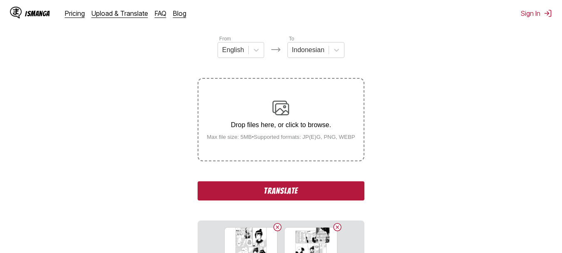
click at [0, 0] on input "Drop files here, or click to browse. Max file size: 5MB • Supported formats: JP…" at bounding box center [0, 0] width 0 height 0
click at [278, 198] on button "Translate" at bounding box center [281, 190] width 166 height 19
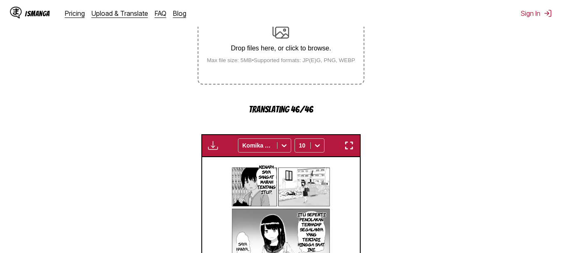
scroll to position [175, 0]
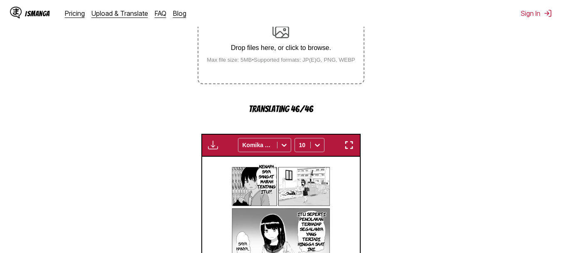
click at [351, 149] on img "button" at bounding box center [349, 145] width 10 height 10
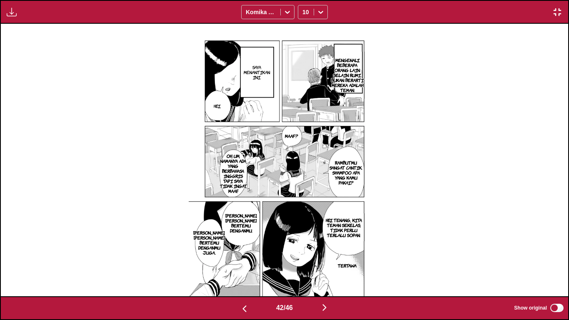
scroll to position [0, 23811]
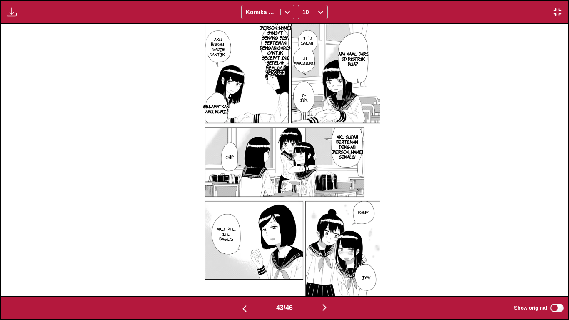
click at [274, 52] on p "AH, [PERSON_NAME] SANGAT SENANG BISA BERTEMAN DENGAN GADIS CANTIK SECEPAT INI S…" at bounding box center [275, 47] width 35 height 58
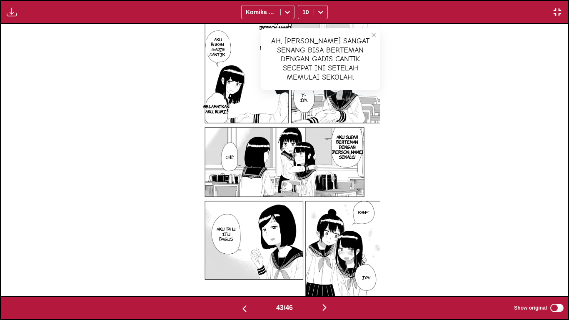
click at [371, 36] on icon "close-tooltip" at bounding box center [373, 35] width 6 height 6
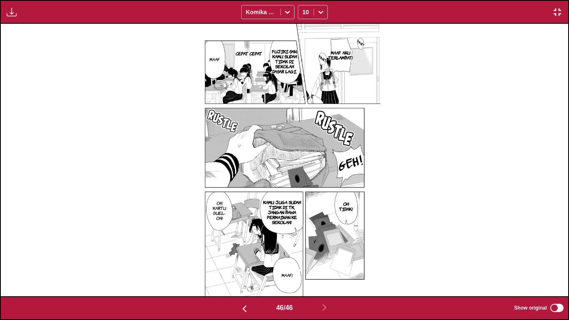
scroll to position [0, 25512]
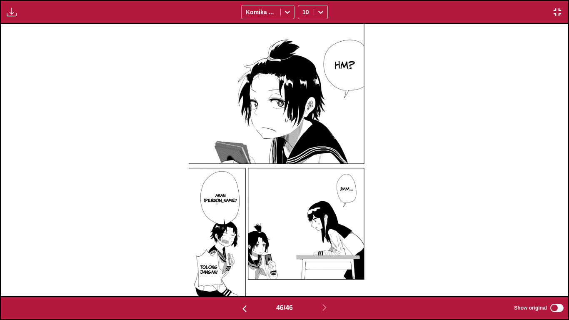
click at [557, 9] on img "button" at bounding box center [557, 12] width 10 height 10
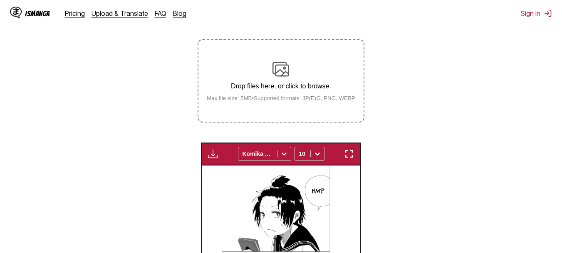
scroll to position [137, 0]
click at [282, 70] on img at bounding box center [281, 69] width 17 height 17
click at [0, 0] on input "Drop files here, or click to browse. Max file size: 5MB • Supported formats: JP…" at bounding box center [0, 0] width 0 height 0
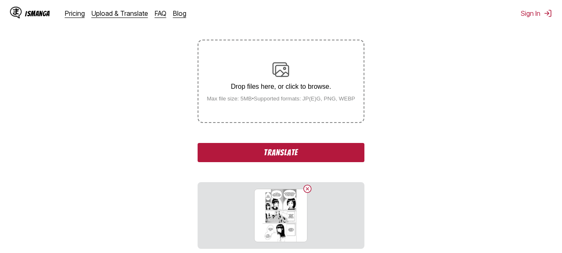
click at [274, 71] on img at bounding box center [281, 69] width 17 height 17
click at [0, 0] on input "Drop files here, or click to browse. Max file size: 5MB • Supported formats: JP…" at bounding box center [0, 0] width 0 height 0
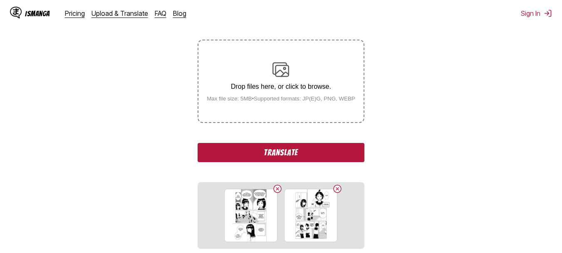
click at [274, 88] on p "Drop files here, or click to browse." at bounding box center [281, 86] width 162 height 7
click at [0, 0] on input "Drop files here, or click to browse. Max file size: 5MB • Supported formats: JP…" at bounding box center [0, 0] width 0 height 0
click at [270, 55] on label "Drop files here, or click to browse. Max file size: 5MB • Supported formats: JP…" at bounding box center [281, 81] width 165 height 82
click at [0, 0] on input "Drop files here, or click to browse. Max file size: 5MB • Supported formats: JP…" at bounding box center [0, 0] width 0 height 0
click at [287, 65] on img at bounding box center [281, 69] width 17 height 17
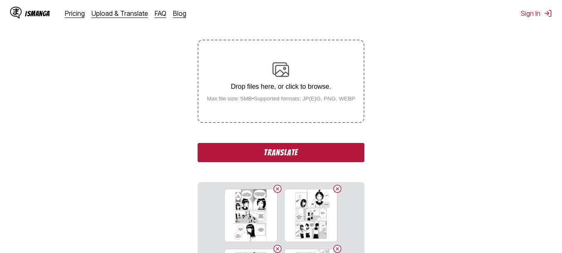
click at [0, 0] on input "Drop files here, or click to browse. Max file size: 5MB • Supported formats: JP…" at bounding box center [0, 0] width 0 height 0
click at [281, 80] on div "Drop files here, or click to browse. Max file size: 5MB • Supported formats: JP…" at bounding box center [281, 81] width 162 height 40
click at [0, 0] on input "Drop files here, or click to browse. Max file size: 5MB • Supported formats: JP…" at bounding box center [0, 0] width 0 height 0
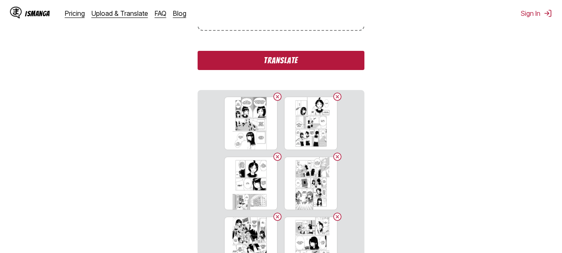
scroll to position [20, 0]
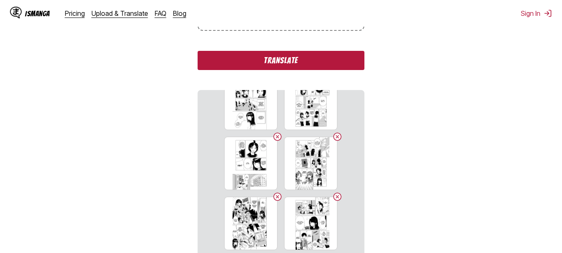
click at [251, 58] on button "Translate" at bounding box center [281, 60] width 166 height 19
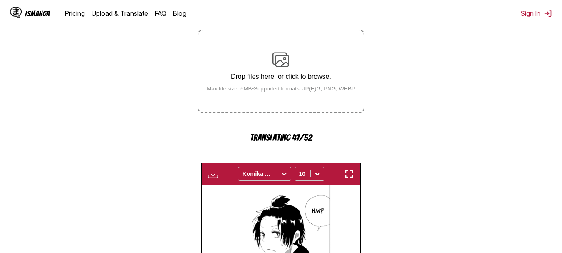
scroll to position [199, 0]
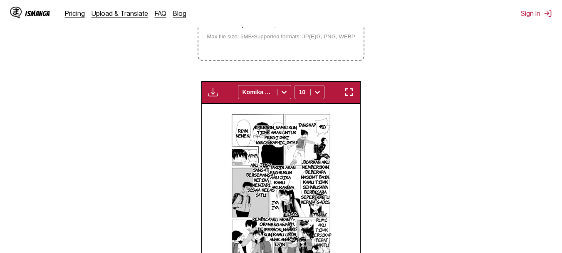
scroll to position [0, 7104]
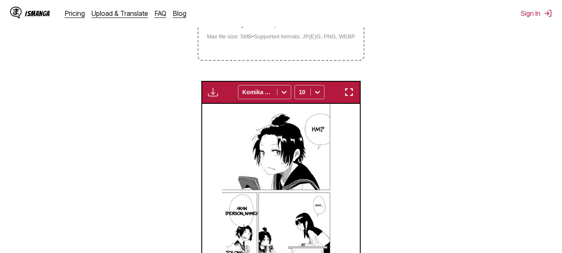
click at [350, 89] on img "button" at bounding box center [349, 92] width 10 height 10
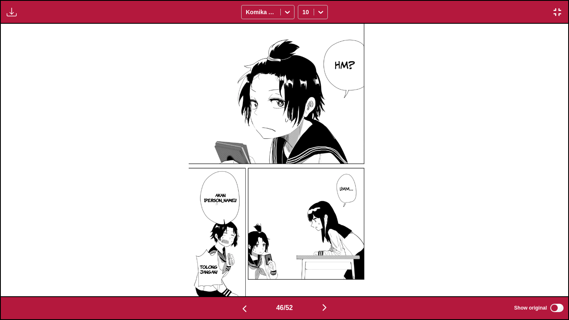
scroll to position [0, 26079]
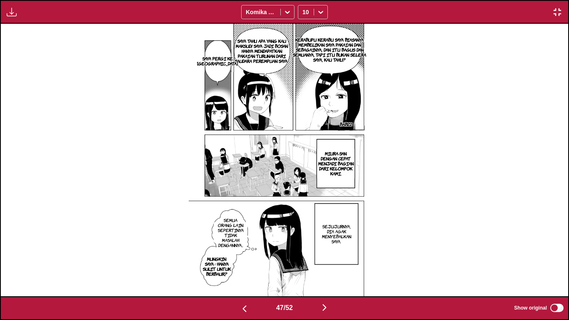
click at [328, 50] on p "KERABUPU KERABU SAYA BIASANYA MEMBELIKAN SAYA PAKAIAN DAN SEBAGAINYA, DAN ITU B…" at bounding box center [329, 49] width 77 height 28
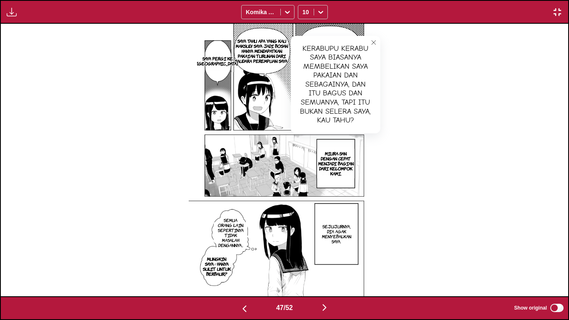
click at [374, 42] on icon "close-tooltip" at bounding box center [373, 43] width 6 height 6
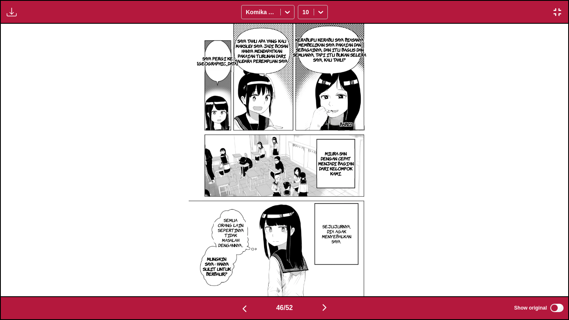
scroll to position [0, 25512]
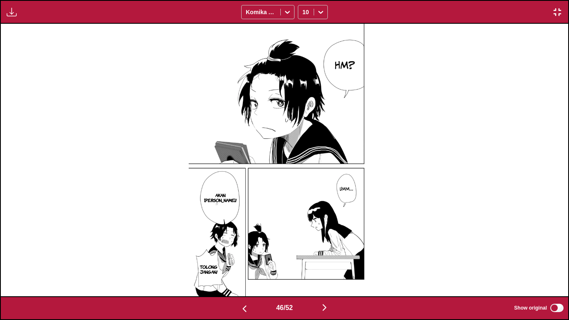
click at [559, 11] on img "button" at bounding box center [557, 12] width 10 height 10
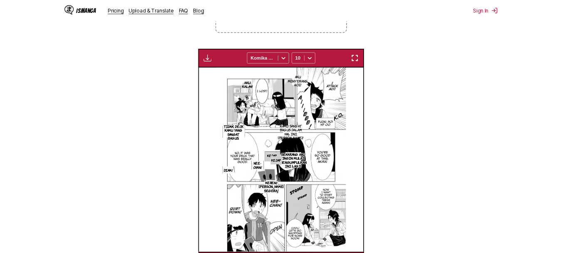
scroll to position [0, 7104]
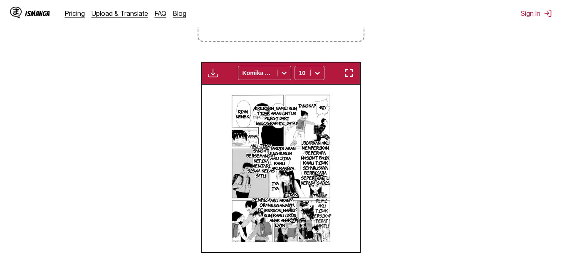
scroll to position [0, 7104]
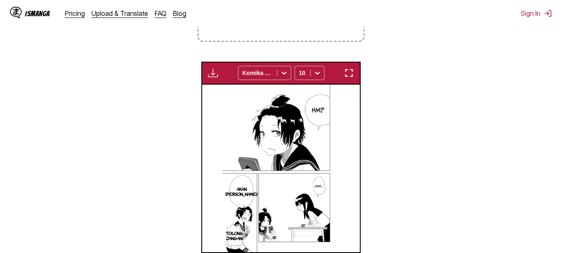
click at [354, 78] on img "button" at bounding box center [349, 73] width 10 height 10
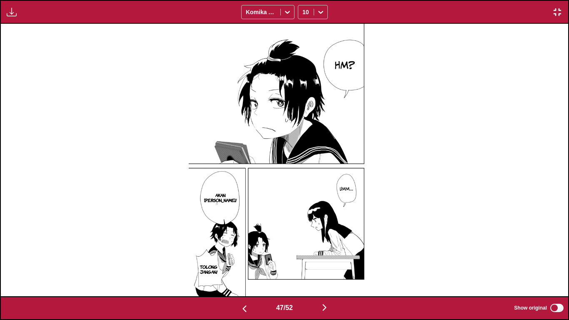
scroll to position [0, 26079]
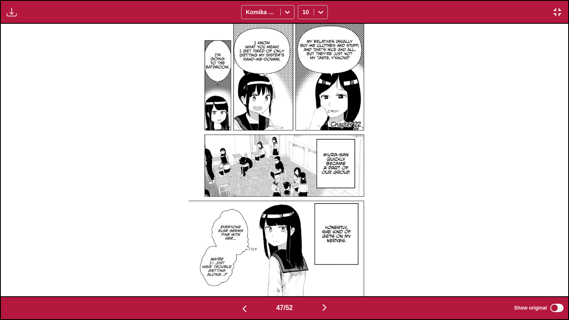
click at [323, 37] on img at bounding box center [284, 160] width 191 height 272
drag, startPoint x: 323, startPoint y: 37, endPoint x: 307, endPoint y: 42, distance: 16.5
click at [307, 42] on img at bounding box center [284, 160] width 191 height 272
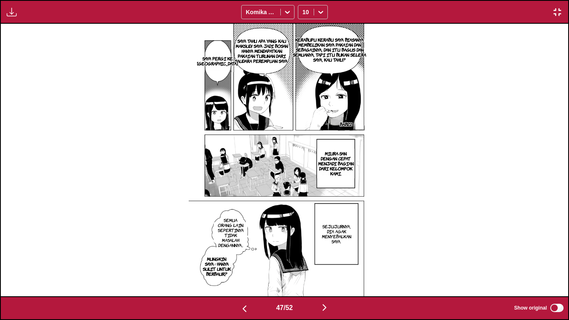
click at [553, 16] on img "button" at bounding box center [557, 12] width 10 height 10
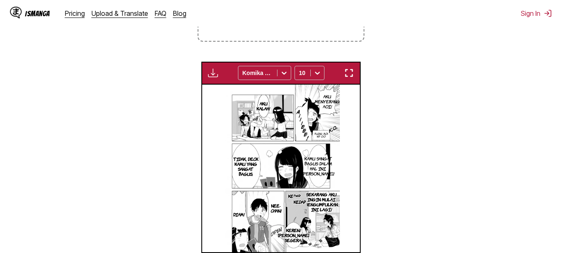
scroll to position [0, 7262]
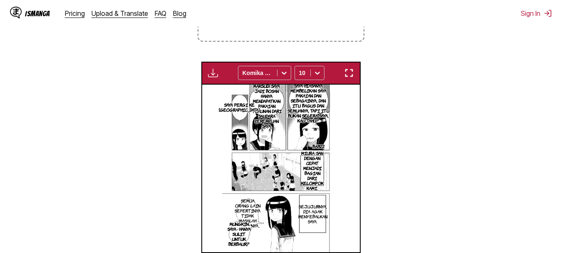
click at [347, 78] on img "button" at bounding box center [349, 73] width 10 height 10
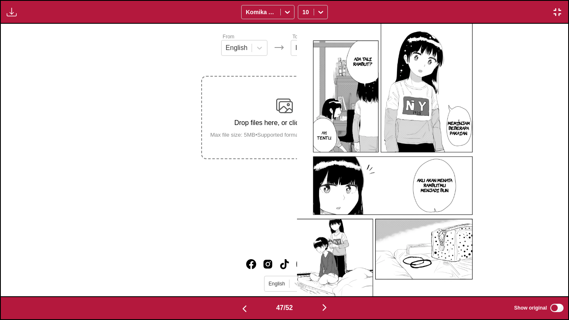
scroll to position [0, 26079]
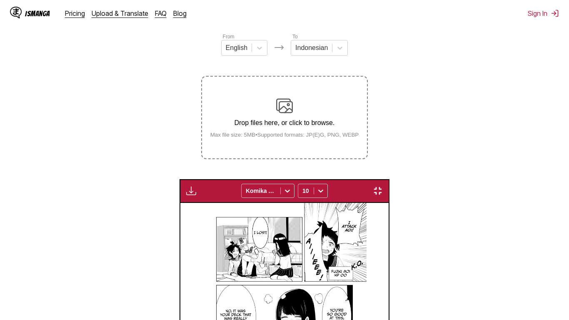
scroll to position [0, 26646]
click at [383, 186] on img "button" at bounding box center [378, 191] width 10 height 10
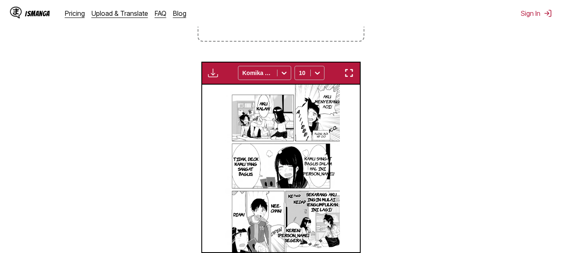
scroll to position [0, 7420]
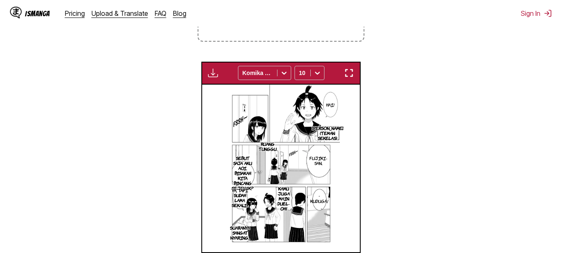
click at [355, 80] on div "Available for premium users only Komika Axis 10" at bounding box center [280, 73] width 159 height 23
click at [353, 76] on img "button" at bounding box center [349, 73] width 10 height 10
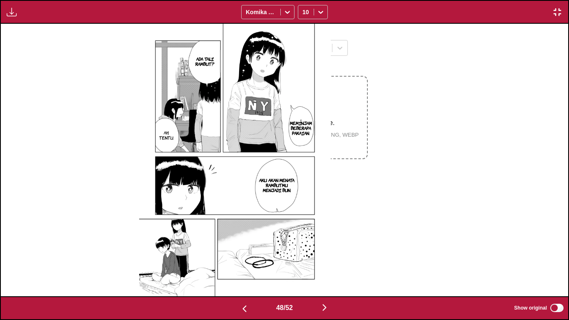
scroll to position [0, 26646]
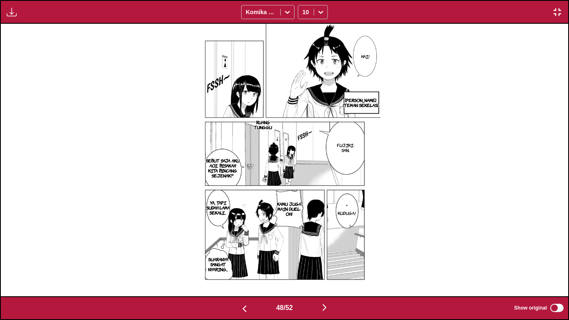
click at [343, 208] on section "KUDUGA!" at bounding box center [346, 212] width 19 height 13
click at [345, 212] on p "KUDUGA!" at bounding box center [346, 213] width 21 height 8
click at [379, 212] on icon "close-tooltip" at bounding box center [377, 213] width 4 height 4
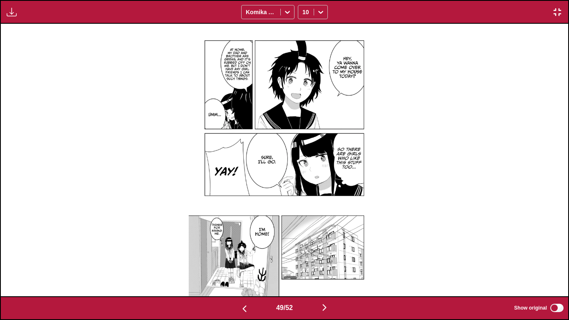
click at [563, 7] on button "button" at bounding box center [556, 12] width 15 height 11
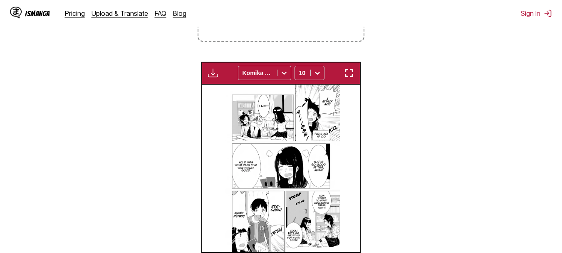
scroll to position [0, 7577]
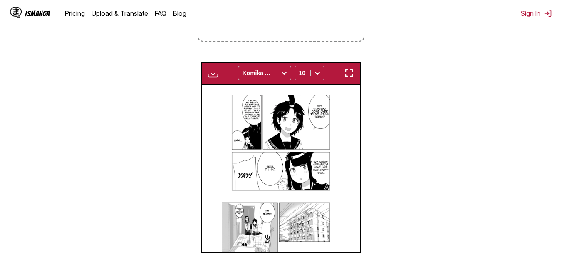
click at [348, 72] on img "button" at bounding box center [349, 73] width 10 height 10
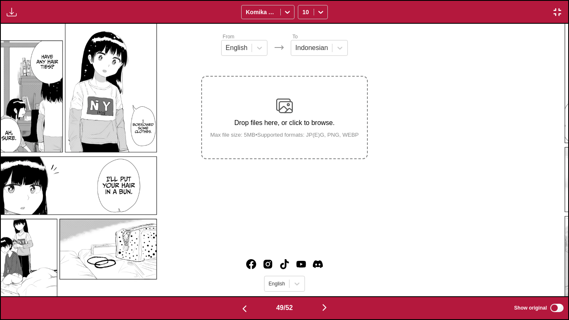
scroll to position [0, 27213]
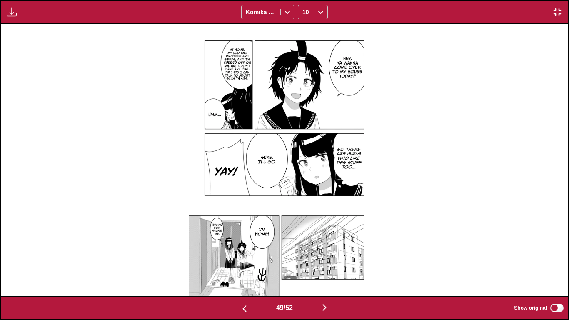
click at [560, 11] on img "button" at bounding box center [557, 12] width 10 height 10
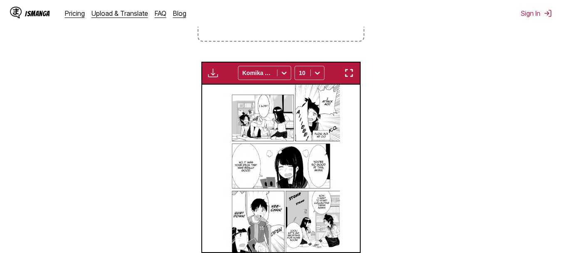
scroll to position [0, 7577]
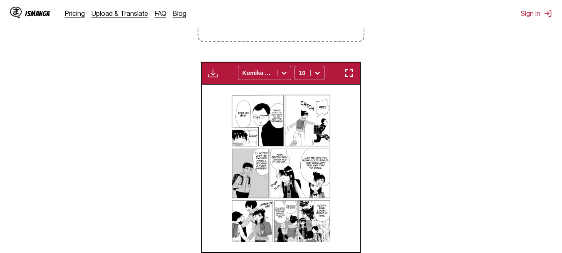
scroll to position [0, 7577]
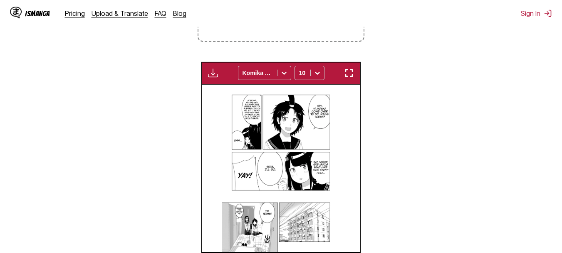
click at [349, 72] on img "button" at bounding box center [349, 73] width 10 height 10
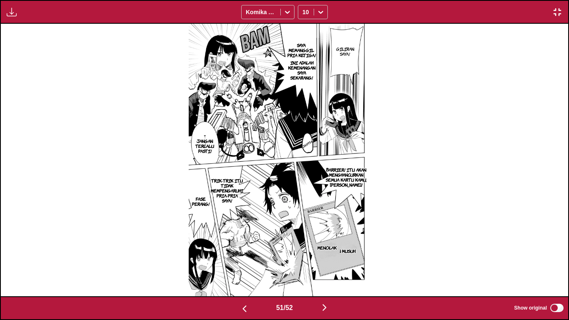
scroll to position [0, 28913]
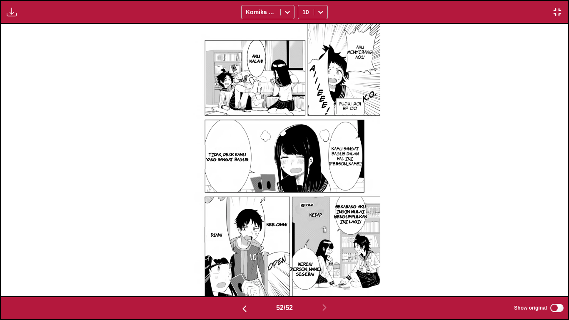
click at [557, 16] on img "button" at bounding box center [557, 12] width 10 height 10
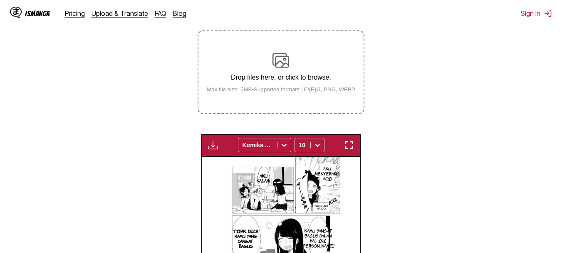
scroll to position [145, 0]
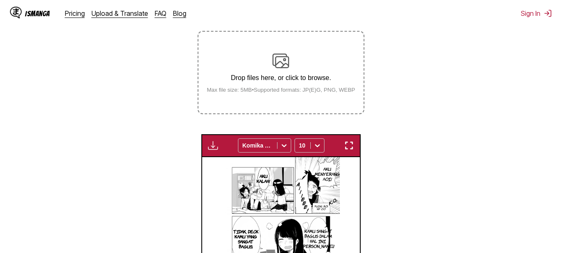
click at [291, 76] on p "Drop files here, or click to browse." at bounding box center [281, 77] width 162 height 7
click at [0, 0] on input "Drop files here, or click to browse. Max file size: 5MB • Supported formats: JP…" at bounding box center [0, 0] width 0 height 0
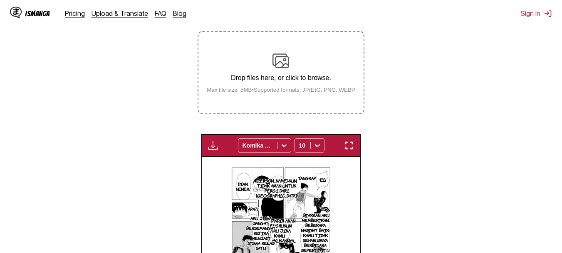
scroll to position [0, 8051]
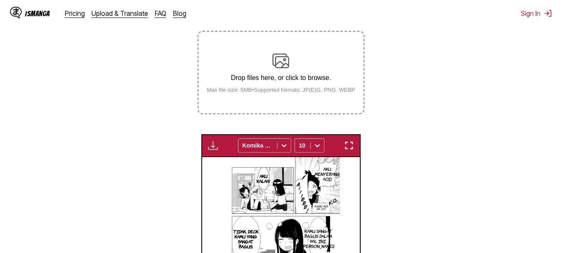
click at [270, 67] on div "Drop files here, or click to browse. Max file size: 5MB • Supported formats: JP…" at bounding box center [281, 72] width 162 height 40
click at [0, 0] on input "Drop files here, or click to browse. Max file size: 5MB • Supported formats: JP…" at bounding box center [0, 0] width 0 height 0
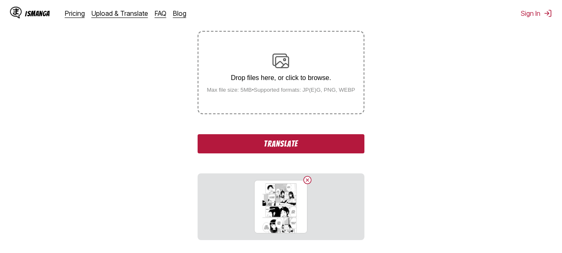
scroll to position [72, 0]
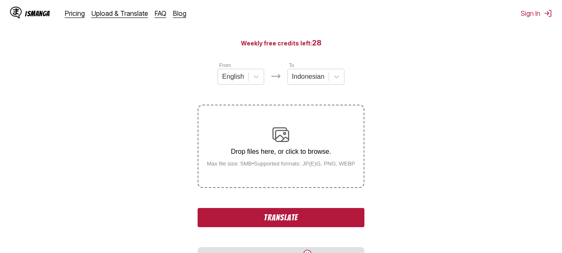
click at [274, 128] on img at bounding box center [281, 134] width 17 height 17
click at [0, 0] on input "Drop files here, or click to browse. Max file size: 5MB • Supported formats: JP…" at bounding box center [0, 0] width 0 height 0
click at [278, 141] on img at bounding box center [281, 134] width 17 height 17
click at [0, 0] on input "Drop files here, or click to browse. Max file size: 5MB • Supported formats: JP…" at bounding box center [0, 0] width 0 height 0
click at [264, 126] on label "Drop files here, or click to browse. Max file size: 5MB • Supported formats: JP…" at bounding box center [281, 146] width 165 height 82
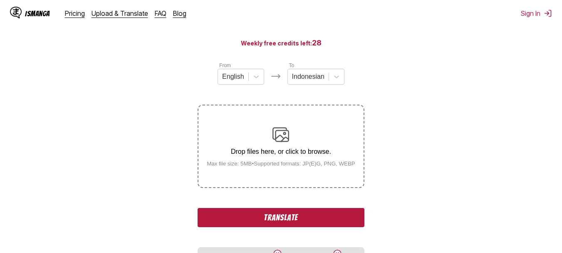
click at [0, 0] on input "Drop files here, or click to browse. Max file size: 5MB • Supported formats: JP…" at bounding box center [0, 0] width 0 height 0
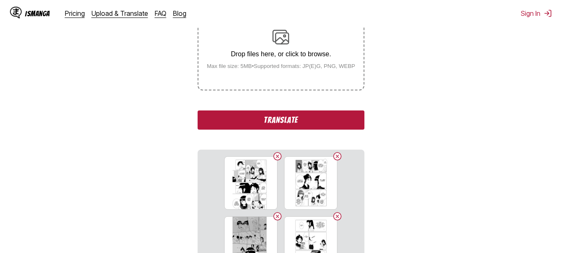
scroll to position [167, 0]
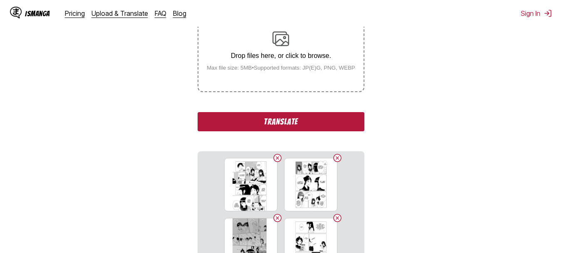
click at [311, 131] on button "Translate" at bounding box center [281, 121] width 166 height 19
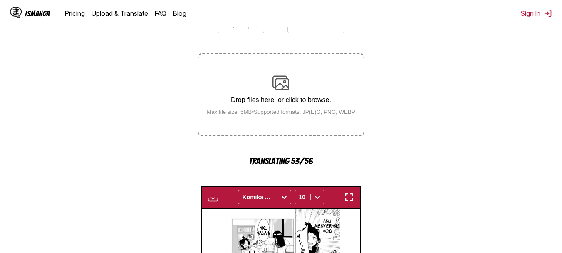
scroll to position [122, 0]
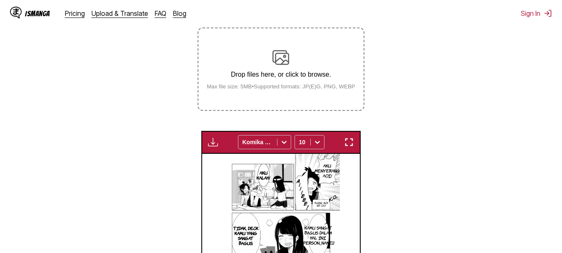
scroll to position [156, 0]
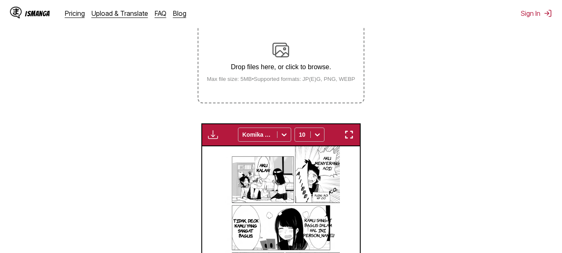
click at [351, 137] on img "button" at bounding box center [349, 134] width 10 height 10
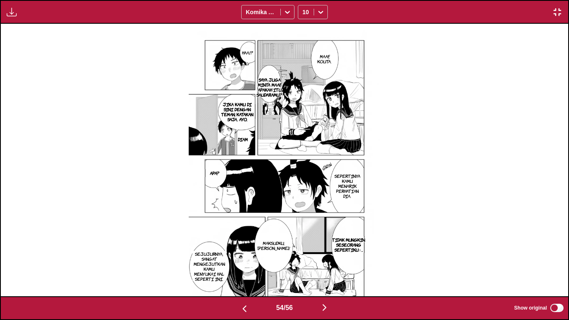
scroll to position [0, 30047]
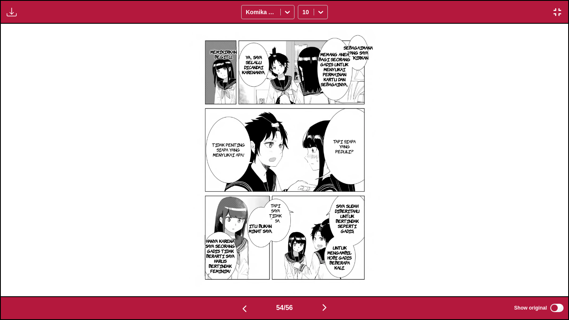
click at [361, 54] on p "SEBAGAIMANA YANG SAYA PIKIRKAN" at bounding box center [358, 52] width 32 height 18
click at [409, 50] on icon "close-tooltip" at bounding box center [406, 51] width 6 height 6
click at [278, 210] on p "TAPI SAYA TIDAK BISA." at bounding box center [275, 212] width 16 height 23
click at [351, 207] on button "close-tooltip" at bounding box center [349, 212] width 13 height 13
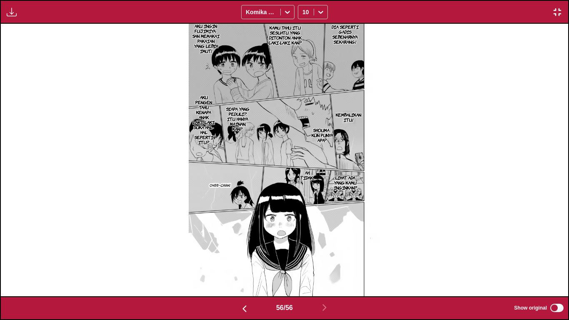
scroll to position [0, 31181]
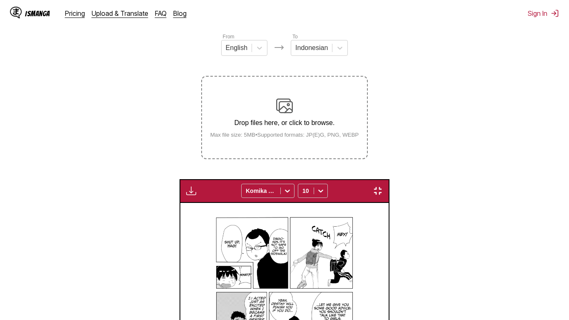
scroll to position [0, 31181]
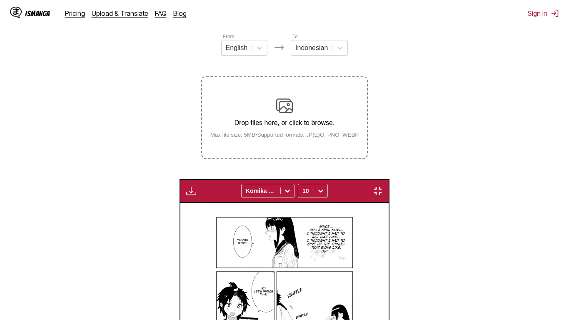
click at [388, 222] on div "SEJAK... [PERSON_NAME] SEORANG GADIS SEKARANG... SAYA PIKIR SAYA HARUS BERTINDA…" at bounding box center [284, 319] width 208 height 233
click at [383, 186] on img "button" at bounding box center [378, 191] width 10 height 10
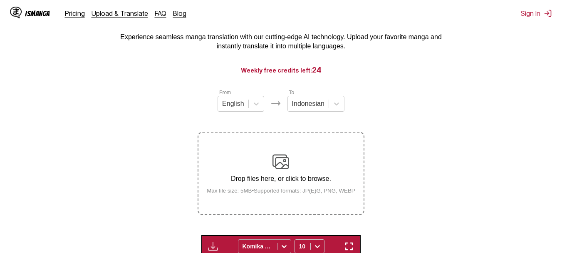
scroll to position [0, 0]
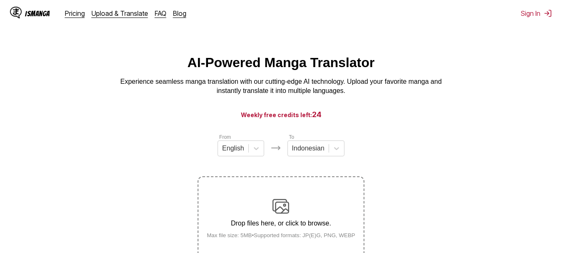
click at [284, 195] on label "Drop files here, or click to browse. Max file size: 5MB • Supported formats: JP…" at bounding box center [281, 218] width 165 height 82
click at [0, 0] on input "Drop files here, or click to browse. Max file size: 5MB • Supported formats: JP…" at bounding box center [0, 0] width 0 height 0
click at [291, 201] on div "Drop files here, or click to browse. Max file size: 5MB • Supported formats: JP…" at bounding box center [281, 218] width 162 height 40
click at [0, 0] on input "Drop files here, or click to browse. Max file size: 5MB • Supported formats: JP…" at bounding box center [0, 0] width 0 height 0
click at [276, 217] on div "Drop files here, or click to browse. Max file size: 5MB • Supported formats: JP…" at bounding box center [281, 218] width 162 height 40
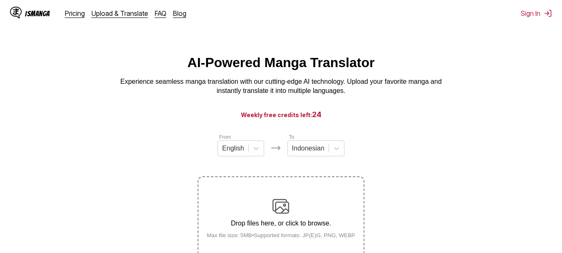
click at [0, 0] on input "Drop files here, or click to browse. Max file size: 5MB • Supported formats: JP…" at bounding box center [0, 0] width 0 height 0
click at [264, 218] on div "Drop files here, or click to browse. Max file size: 5MB • Supported formats: JP…" at bounding box center [281, 218] width 162 height 40
click at [0, 0] on input "Drop files here, or click to browse. Max file size: 5MB • Supported formats: JP…" at bounding box center [0, 0] width 0 height 0
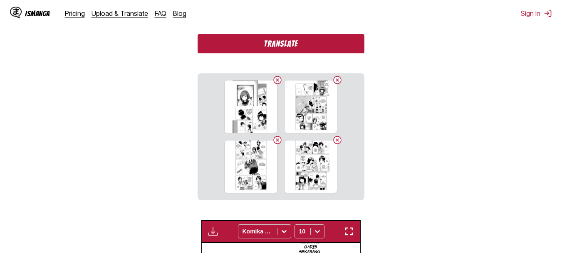
scroll to position [246, 0]
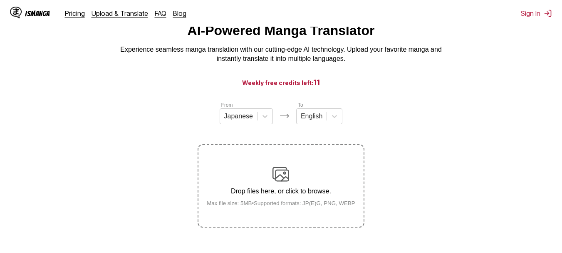
scroll to position [107, 0]
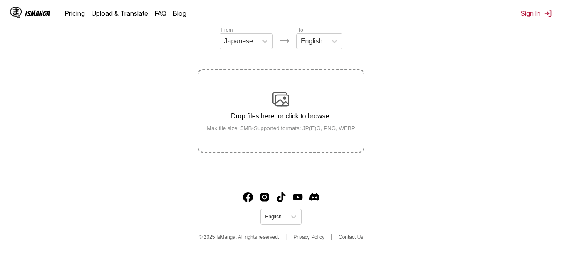
click at [402, 148] on section "From Japanese To English Drop files here, or click to browse. Max file size: 5M…" at bounding box center [281, 89] width 549 height 127
click at [282, 95] on img at bounding box center [281, 99] width 17 height 17
click at [0, 0] on input "Drop files here, or click to browse. Max file size: 5MB • Supported formats: JP…" at bounding box center [0, 0] width 0 height 0
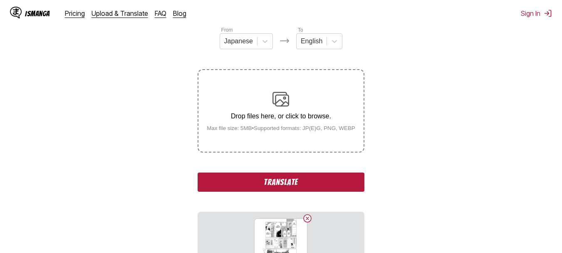
click at [277, 103] on img at bounding box center [281, 99] width 17 height 17
click at [0, 0] on input "Drop files here, or click to browse. Max file size: 5MB • Supported formats: JP…" at bounding box center [0, 0] width 0 height 0
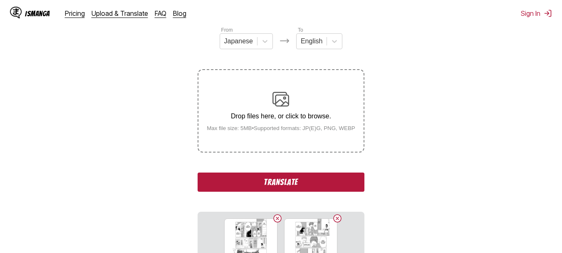
click at [273, 109] on div "Drop files here, or click to browse. Max file size: 5MB • Supported formats: JP…" at bounding box center [281, 111] width 162 height 40
click at [0, 0] on input "Drop files here, or click to browse. Max file size: 5MB • Supported formats: JP…" at bounding box center [0, 0] width 0 height 0
click at [255, 114] on p "Drop files here, or click to browse." at bounding box center [281, 115] width 162 height 7
click at [0, 0] on input "Drop files here, or click to browse. Max file size: 5MB • Supported formats: JP…" at bounding box center [0, 0] width 0 height 0
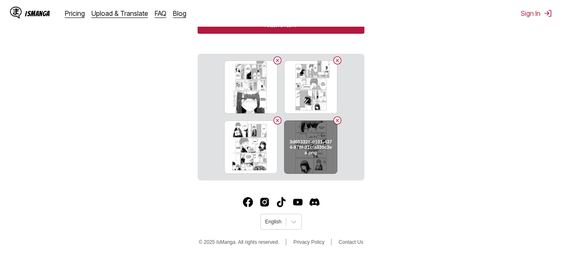
scroll to position [229, 0]
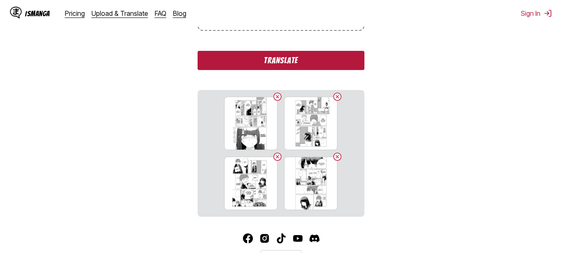
click at [305, 67] on button "Translate" at bounding box center [281, 60] width 166 height 19
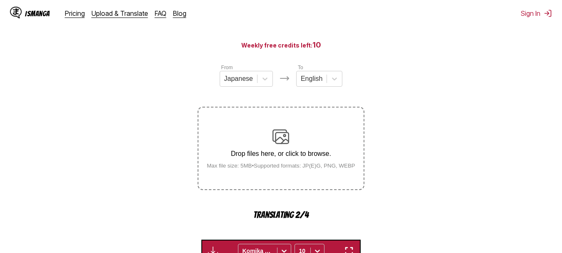
scroll to position [70, 0]
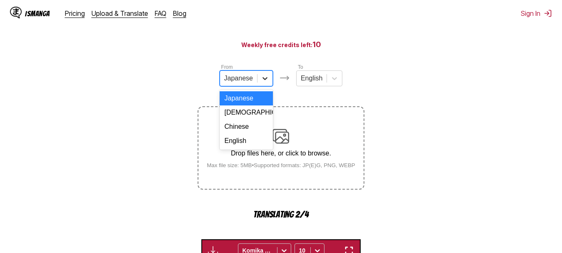
click at [267, 82] on icon at bounding box center [265, 78] width 8 height 8
click at [239, 148] on div "English" at bounding box center [246, 141] width 53 height 14
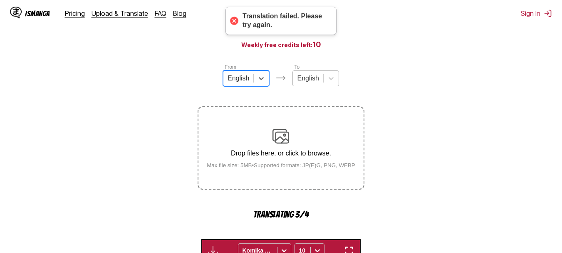
click at [312, 83] on div at bounding box center [308, 78] width 22 height 9
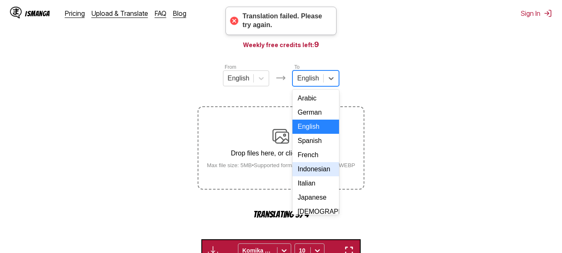
click at [311, 173] on div "Indonesian" at bounding box center [316, 169] width 46 height 14
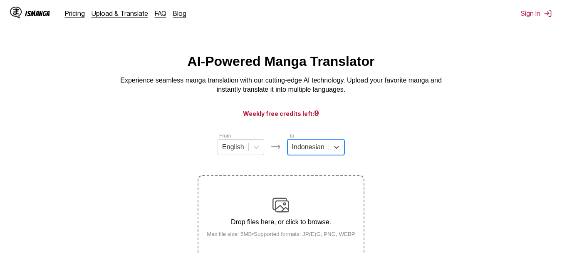
scroll to position [1, 0]
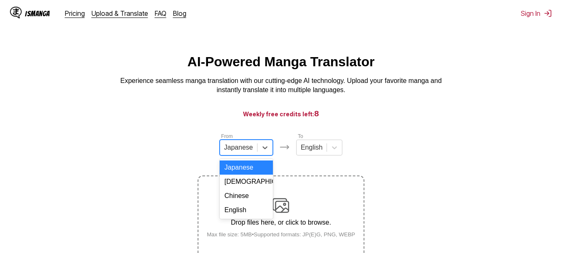
click at [254, 153] on div "Japanese" at bounding box center [238, 147] width 37 height 12
click at [248, 216] on div "English" at bounding box center [246, 210] width 53 height 14
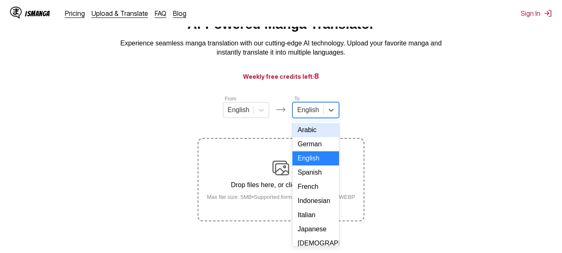
click at [312, 118] on div "17 results available. Use Up and Down to choose options, press Enter to select …" at bounding box center [316, 110] width 46 height 16
click at [311, 207] on div "Indonesian" at bounding box center [316, 200] width 46 height 14
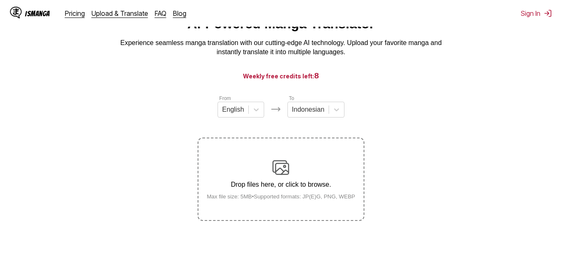
click at [288, 178] on div "Drop files here, or click to browse. Max file size: 5MB • Supported formats: JP…" at bounding box center [281, 179] width 162 height 40
click at [0, 0] on input "Drop files here, or click to browse. Max file size: 5MB • Supported formats: JP…" at bounding box center [0, 0] width 0 height 0
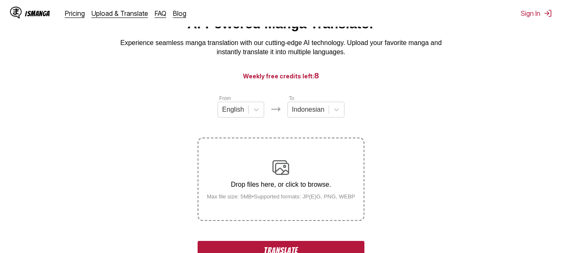
click at [281, 170] on img at bounding box center [281, 167] width 17 height 17
click at [0, 0] on input "Drop files here, or click to browse. Max file size: 5MB • Supported formats: JP…" at bounding box center [0, 0] width 0 height 0
click at [276, 166] on img at bounding box center [281, 167] width 17 height 17
click at [0, 0] on input "Drop files here, or click to browse. Max file size: 5MB • Supported formats: JP…" at bounding box center [0, 0] width 0 height 0
click at [267, 164] on div "Drop files here, or click to browse. Max file size: 5MB • Supported formats: JP…" at bounding box center [281, 179] width 162 height 40
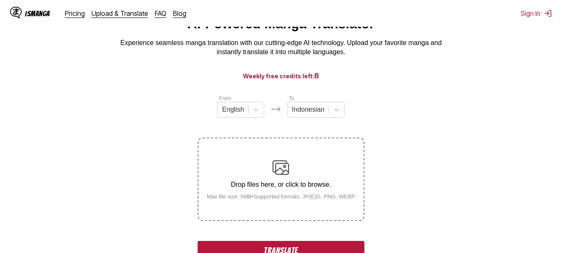
click at [0, 0] on input "Drop files here, or click to browse. Max file size: 5MB • Supported formats: JP…" at bounding box center [0, 0] width 0 height 0
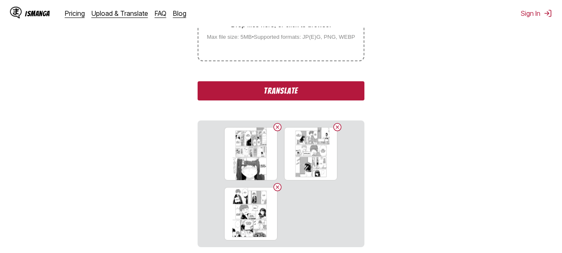
scroll to position [211, 0]
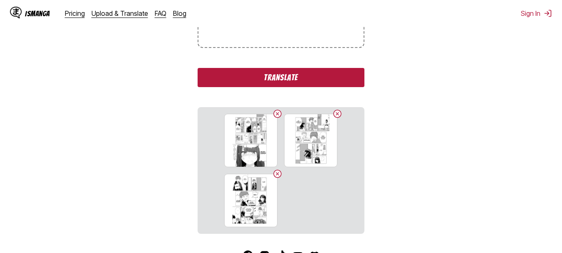
click at [308, 73] on button "Translate" at bounding box center [281, 77] width 166 height 19
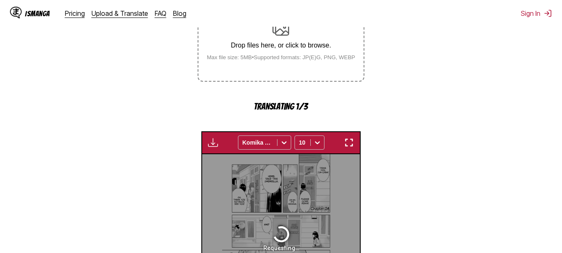
scroll to position [177, 0]
click at [378, 170] on section "From English To Indonesian Drop files here, or click to browse. Max file size: …" at bounding box center [281, 149] width 549 height 389
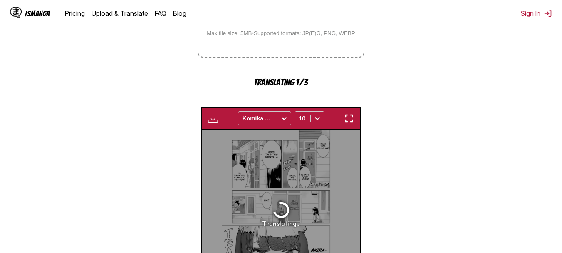
scroll to position [201, 0]
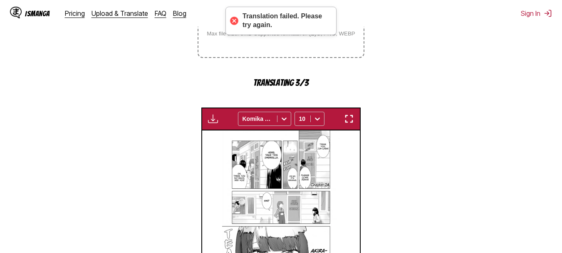
click at [268, 26] on div "Translation failed. Please try again." at bounding box center [285, 20] width 85 height 17
drag, startPoint x: 242, startPoint y: 21, endPoint x: 274, endPoint y: 19, distance: 32.1
click at [274, 19] on div "Translation failed. Please try again." at bounding box center [281, 21] width 111 height 28
click at [274, 19] on div "Translation failed. Please try again." at bounding box center [285, 20] width 85 height 17
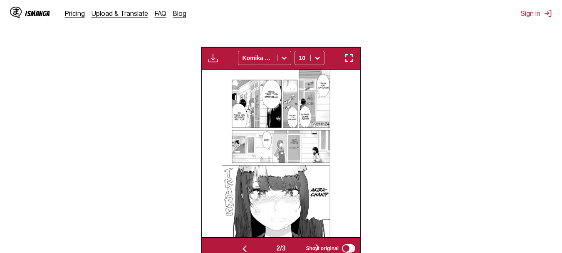
scroll to position [0, 158]
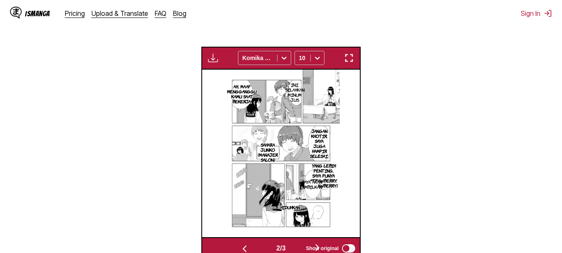
click at [353, 56] on img "button" at bounding box center [349, 58] width 10 height 10
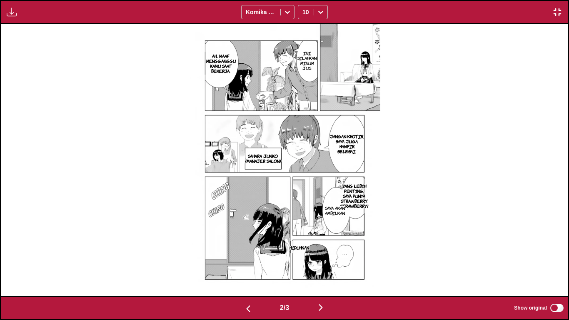
scroll to position [0, 1134]
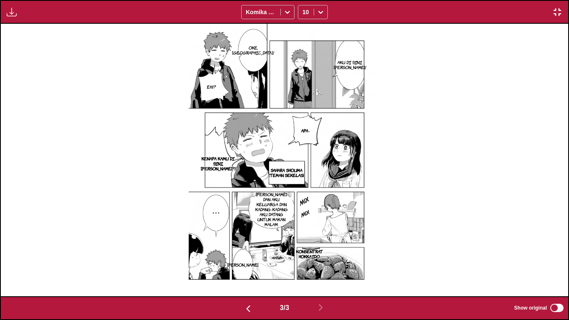
click at [558, 14] on img "button" at bounding box center [557, 12] width 10 height 10
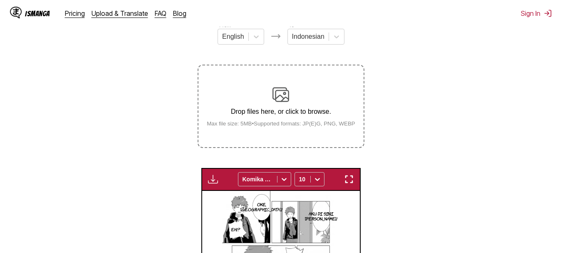
scroll to position [111, 0]
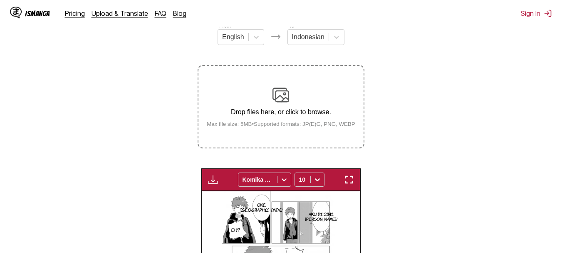
click at [284, 97] on img at bounding box center [281, 95] width 17 height 17
click at [0, 0] on input "Drop files here, or click to browse. Max file size: 5MB • Supported formats: JP…" at bounding box center [0, 0] width 0 height 0
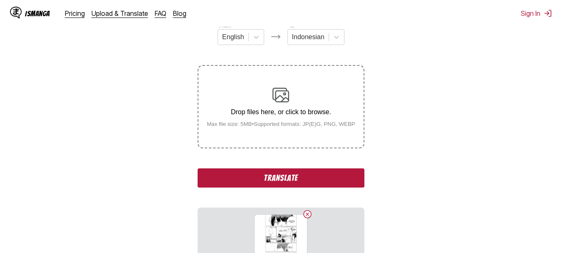
click at [269, 174] on button "Translate" at bounding box center [281, 177] width 166 height 19
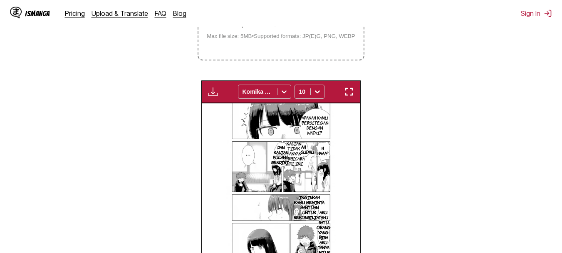
scroll to position [200, 0]
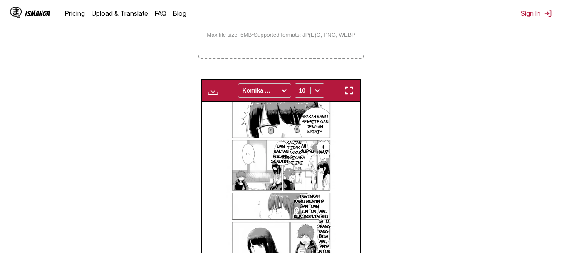
click at [344, 84] on div "Available for premium users only Komika Axis 10" at bounding box center [280, 90] width 159 height 23
click at [348, 89] on img "button" at bounding box center [349, 90] width 10 height 10
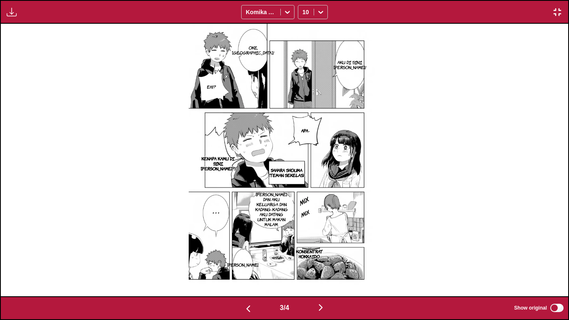
scroll to position [0, 1701]
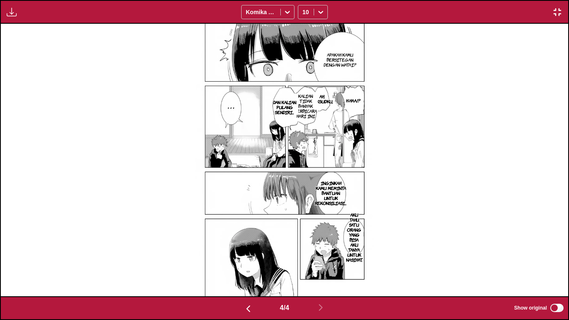
click at [326, 98] on p "AH, MAKSUDKU," at bounding box center [321, 98] width 25 height 13
click at [373, 103] on icon "close-tooltip" at bounding box center [373, 101] width 6 height 6
click at [561, 12] on img "button" at bounding box center [557, 12] width 10 height 10
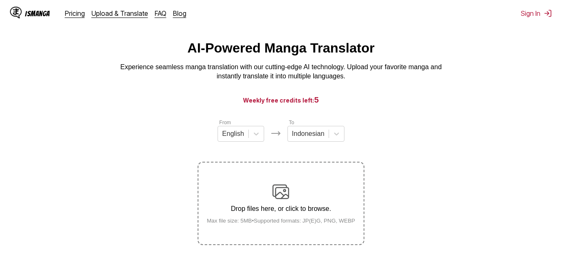
scroll to position [9, 0]
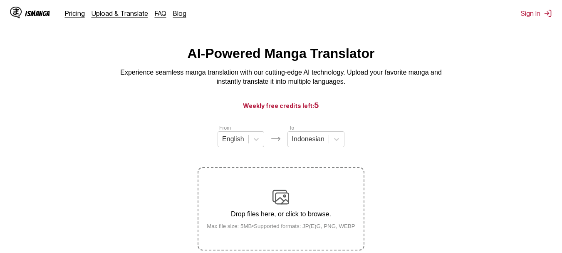
click at [283, 188] on label "Drop files here, or click to browse. Max file size: 5MB • Supported formats: JP…" at bounding box center [281, 209] width 165 height 82
click at [0, 0] on input "Drop files here, or click to browse. Max file size: 5MB • Supported formats: JP…" at bounding box center [0, 0] width 0 height 0
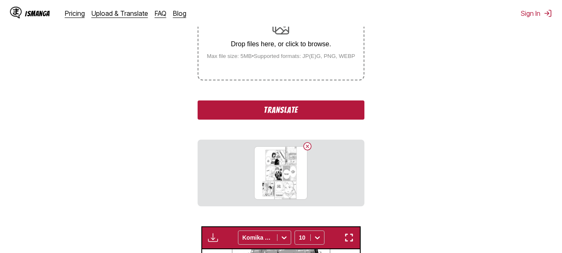
scroll to position [181, 0]
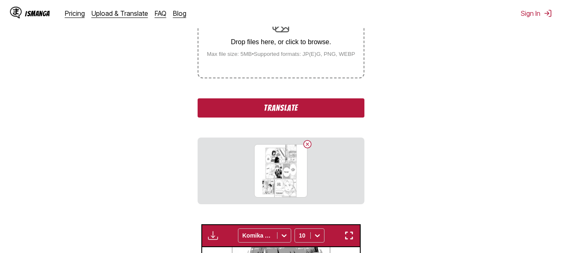
click at [315, 110] on button "Translate" at bounding box center [281, 107] width 166 height 19
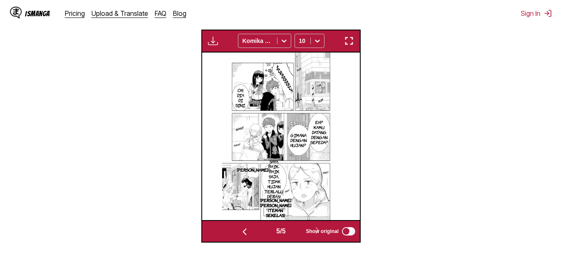
scroll to position [249, 0]
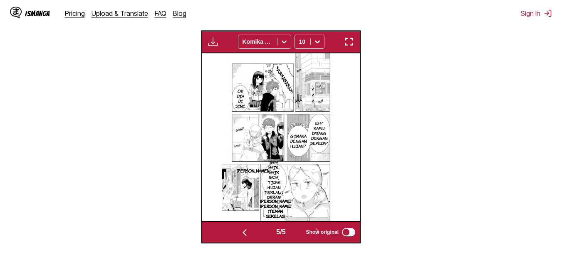
click at [348, 40] on img "button" at bounding box center [349, 42] width 10 height 10
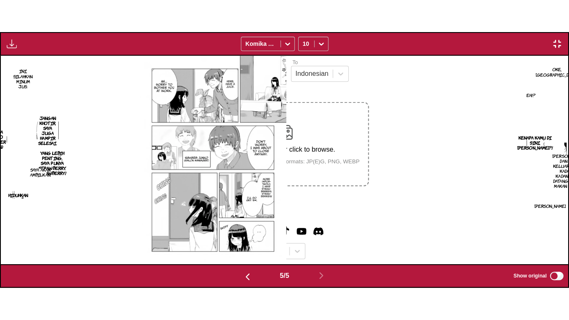
scroll to position [0, 2268]
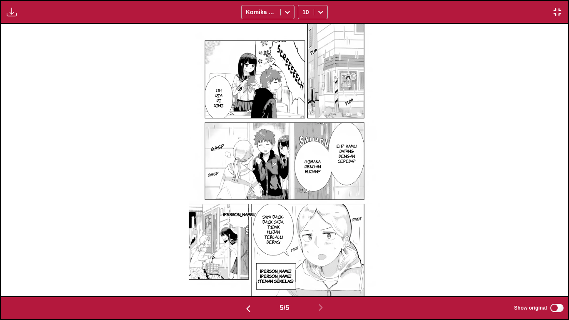
click at [562, 13] on button "button" at bounding box center [556, 12] width 15 height 11
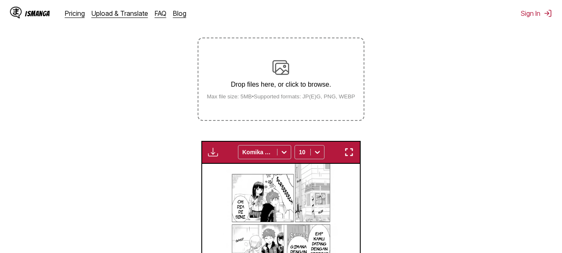
scroll to position [138, 0]
click at [266, 75] on div "Drop files here, or click to browse. Max file size: 5MB • Supported formats: JP…" at bounding box center [281, 80] width 162 height 40
click at [0, 0] on input "Drop files here, or click to browse. Max file size: 5MB • Supported formats: JP…" at bounding box center [0, 0] width 0 height 0
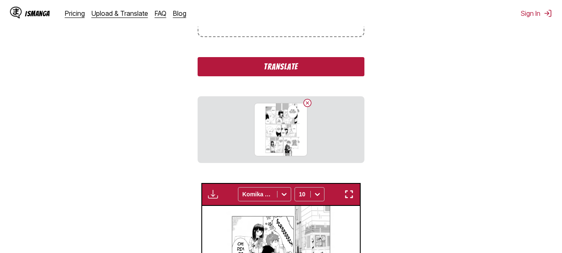
scroll to position [226, 0]
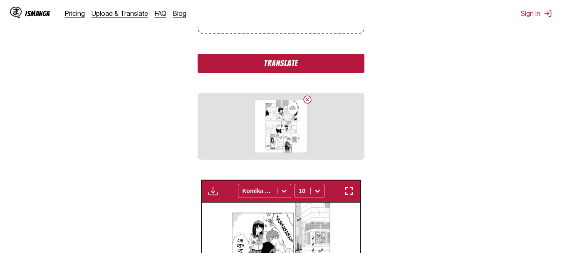
click at [300, 73] on button "Translate" at bounding box center [281, 63] width 166 height 19
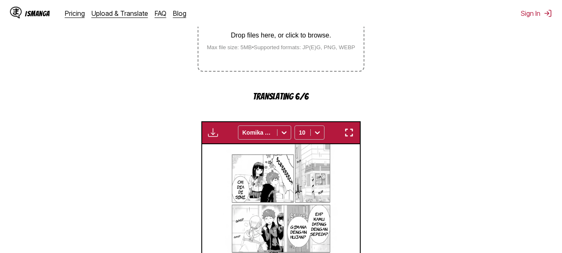
scroll to position [188, 0]
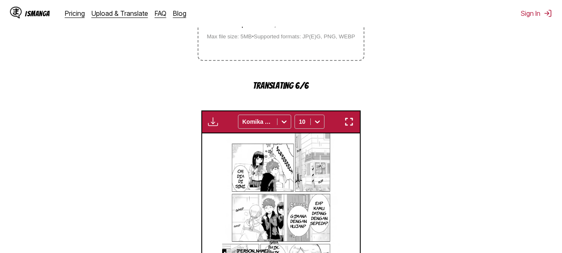
click at [344, 122] on button "button" at bounding box center [349, 121] width 15 height 11
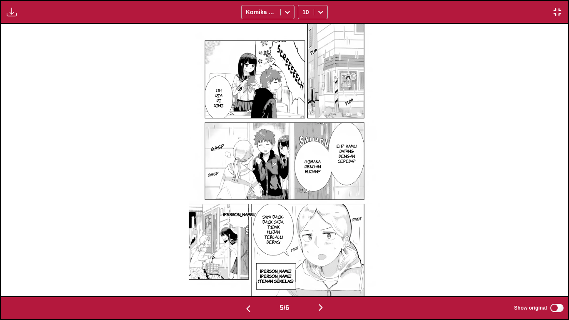
scroll to position [0, 2835]
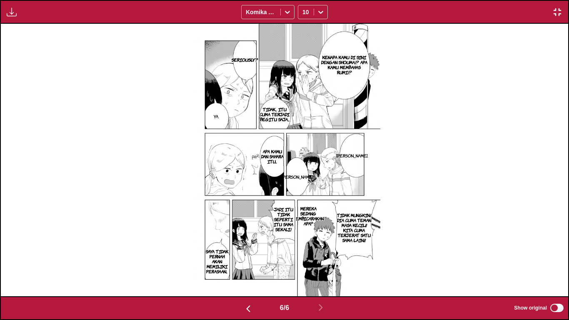
click at [554, 7] on img "button" at bounding box center [557, 12] width 10 height 10
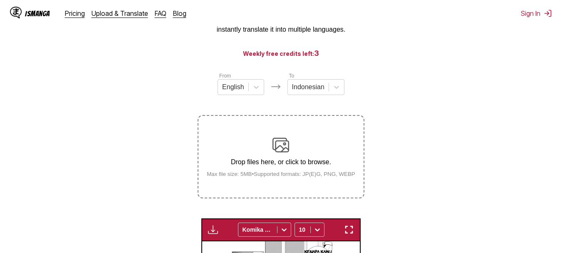
scroll to position [61, 0]
click at [278, 140] on img at bounding box center [281, 145] width 17 height 17
click at [0, 0] on input "Drop files here, or click to browse. Max file size: 5MB • Supported formats: JP…" at bounding box center [0, 0] width 0 height 0
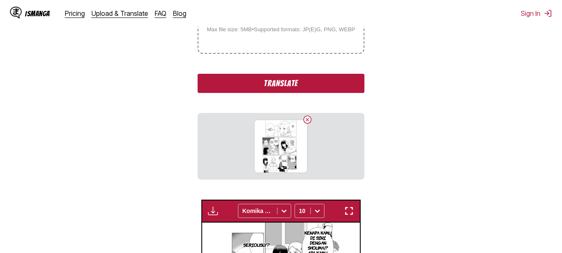
scroll to position [206, 0]
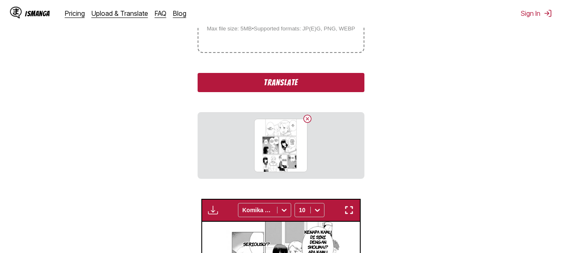
click at [306, 83] on button "Translate" at bounding box center [281, 82] width 166 height 19
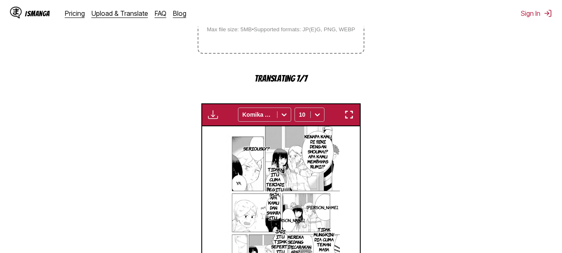
scroll to position [238, 0]
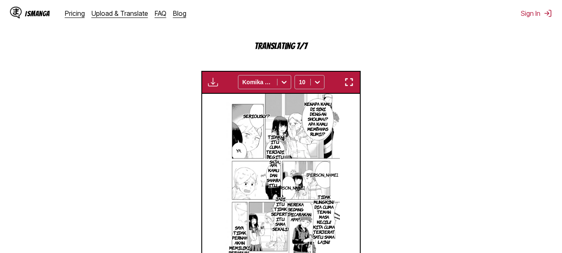
click at [350, 87] on img "button" at bounding box center [349, 82] width 10 height 10
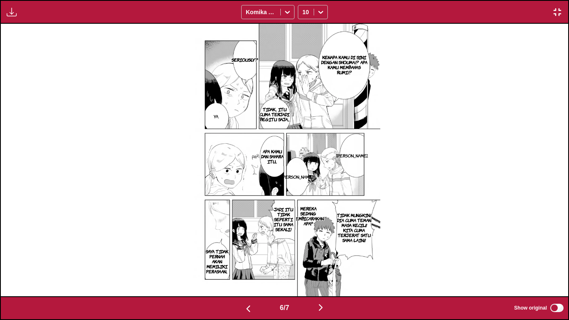
scroll to position [0, 3402]
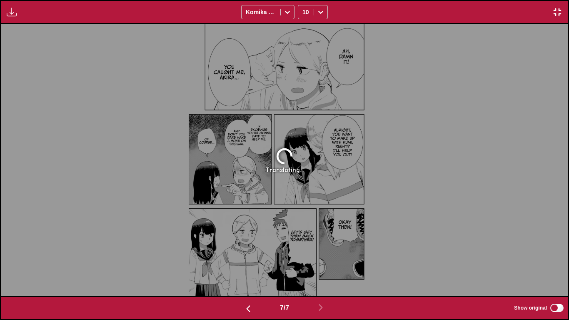
click at [551, 14] on button "button" at bounding box center [556, 12] width 15 height 11
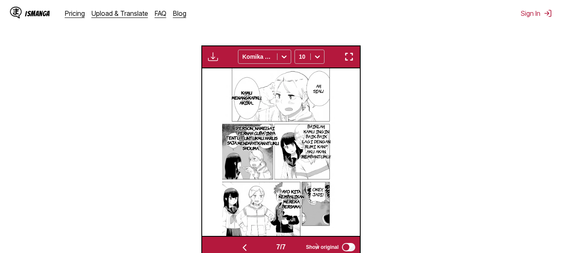
scroll to position [234, 0]
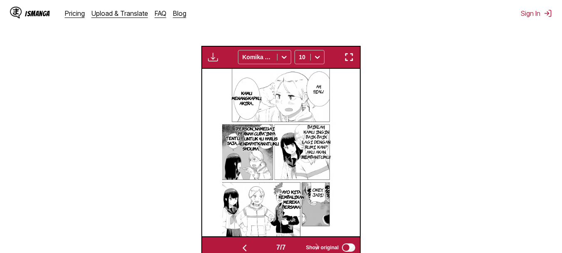
click at [349, 52] on div "Available for premium users only Komika Axis 10" at bounding box center [280, 57] width 159 height 23
click at [351, 58] on img "button" at bounding box center [349, 57] width 10 height 10
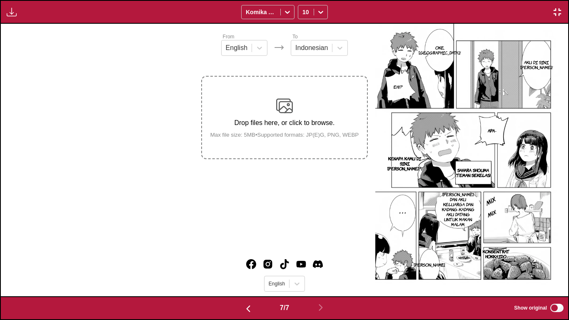
scroll to position [0, 3402]
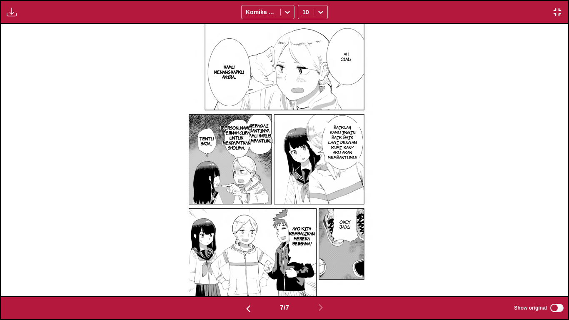
click at [260, 127] on p "SEBAGAI GANTINYA KAMU HARUS MEMBANTUKU." at bounding box center [259, 132] width 32 height 23
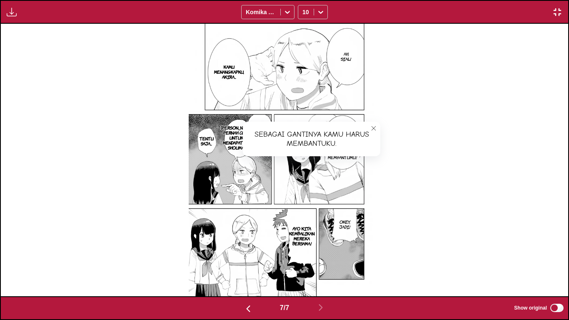
click at [370, 127] on button "close-tooltip" at bounding box center [373, 128] width 13 height 13
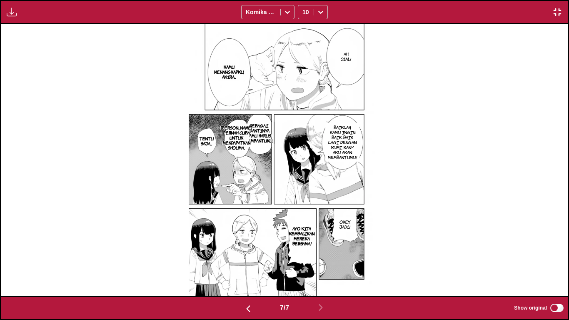
click at [239, 137] on p "DAN JANGAN PERNAH CUBA UNTUK MENDAPATKAN SHOUMA." at bounding box center [236, 137] width 35 height 28
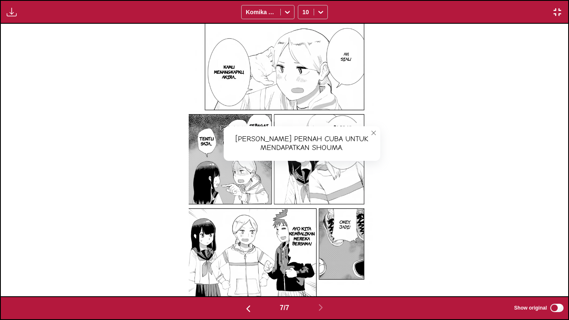
click at [372, 125] on img at bounding box center [284, 160] width 191 height 272
click at [375, 129] on button "close-tooltip" at bounding box center [373, 132] width 13 height 13
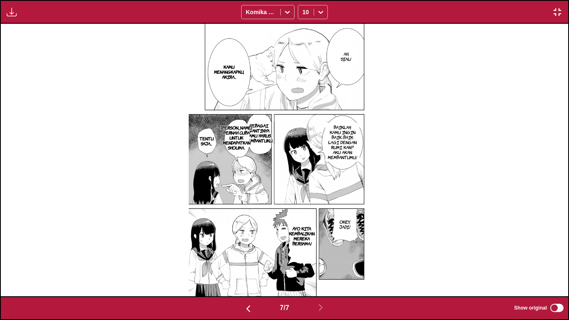
click at [561, 10] on img "button" at bounding box center [557, 12] width 10 height 10
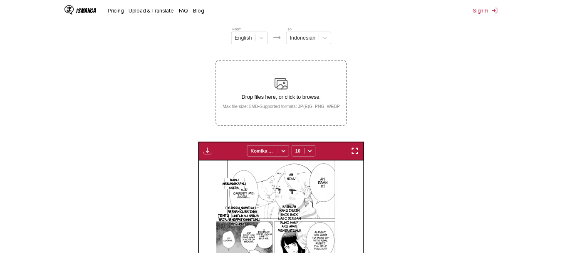
scroll to position [0, 947]
